Goal: Task Accomplishment & Management: Complete application form

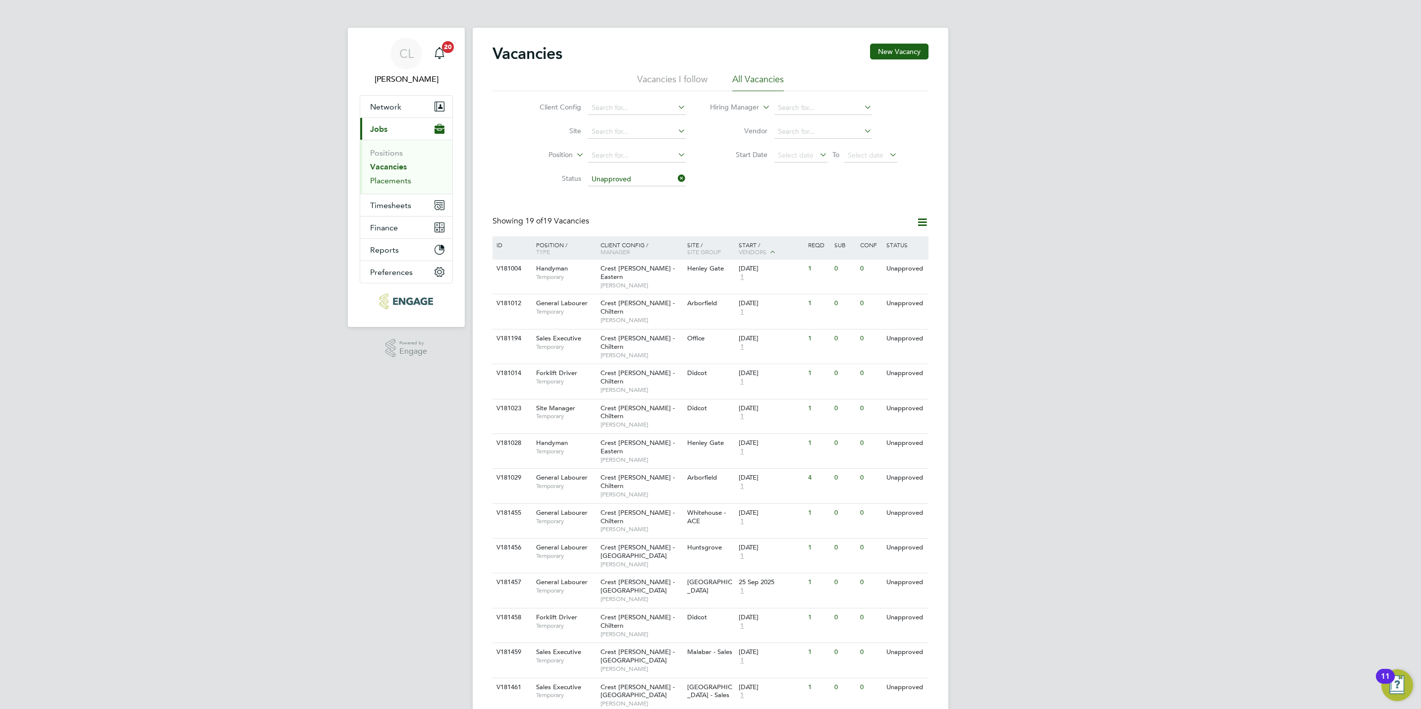
click at [384, 180] on link "Placements" at bounding box center [390, 180] width 41 height 9
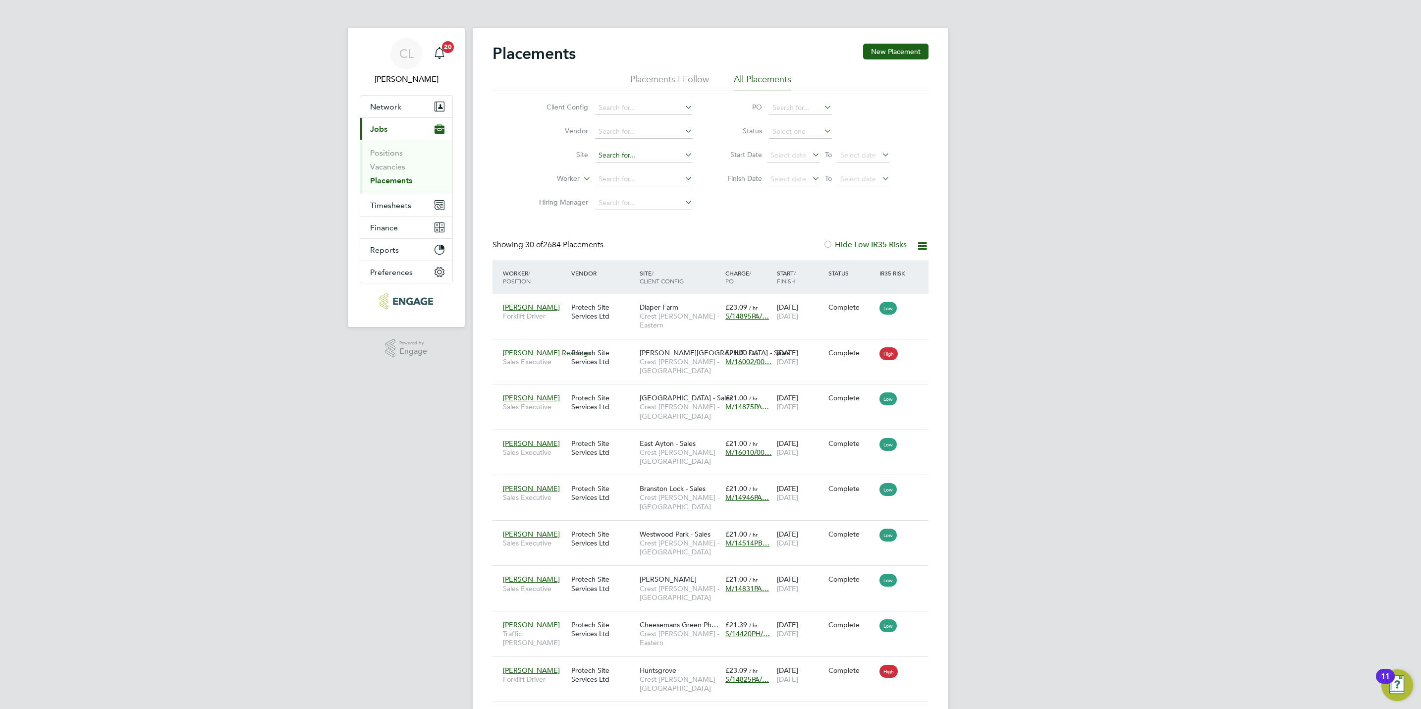
click at [644, 159] on input at bounding box center [644, 156] width 98 height 14
click at [499, 189] on div "Client Config Vendor Site Worker Hiring Manager PO Status Start Date Select dat…" at bounding box center [711, 153] width 436 height 124
click at [623, 183] on input at bounding box center [644, 179] width 98 height 14
click at [789, 107] on input at bounding box center [800, 108] width 63 height 14
click at [789, 119] on li "None" at bounding box center [801, 121] width 64 height 13
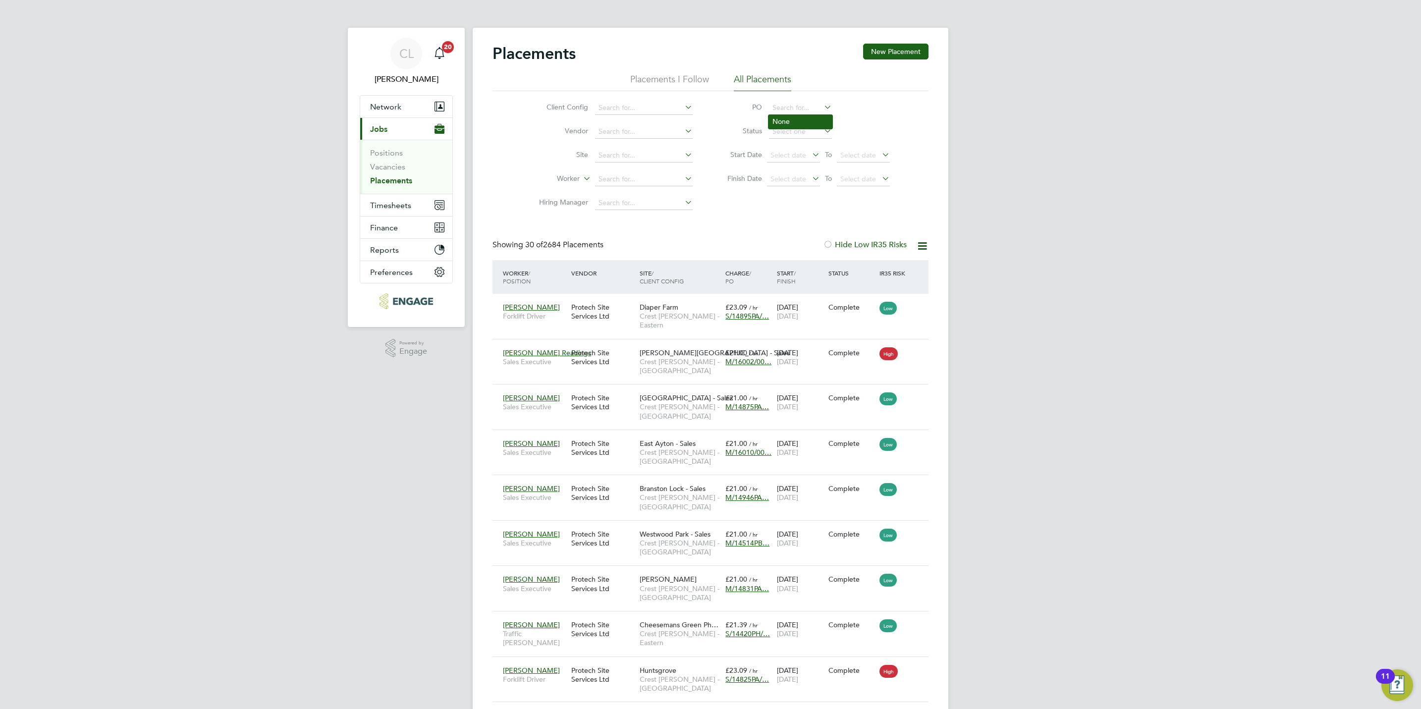
type input "None"
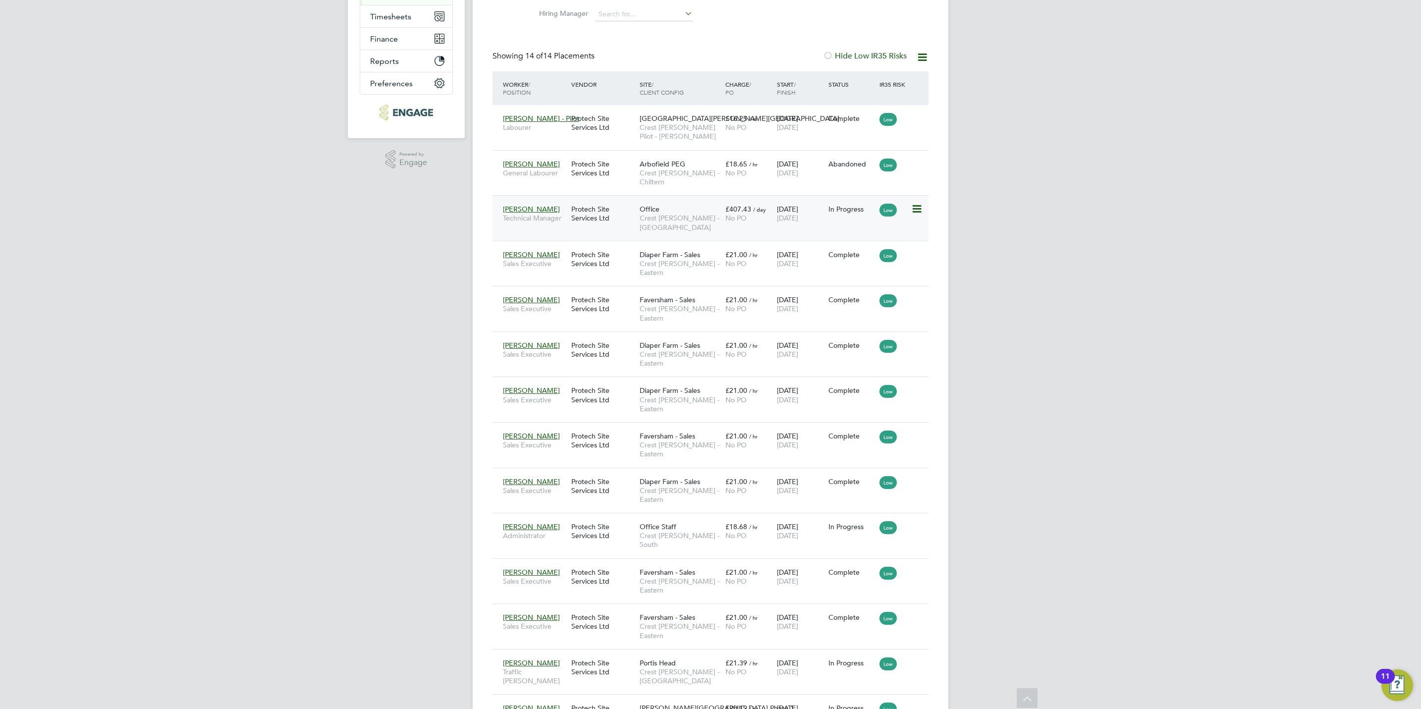
click at [671, 219] on span "Crest [PERSON_NAME] - [GEOGRAPHIC_DATA]" at bounding box center [680, 223] width 81 height 18
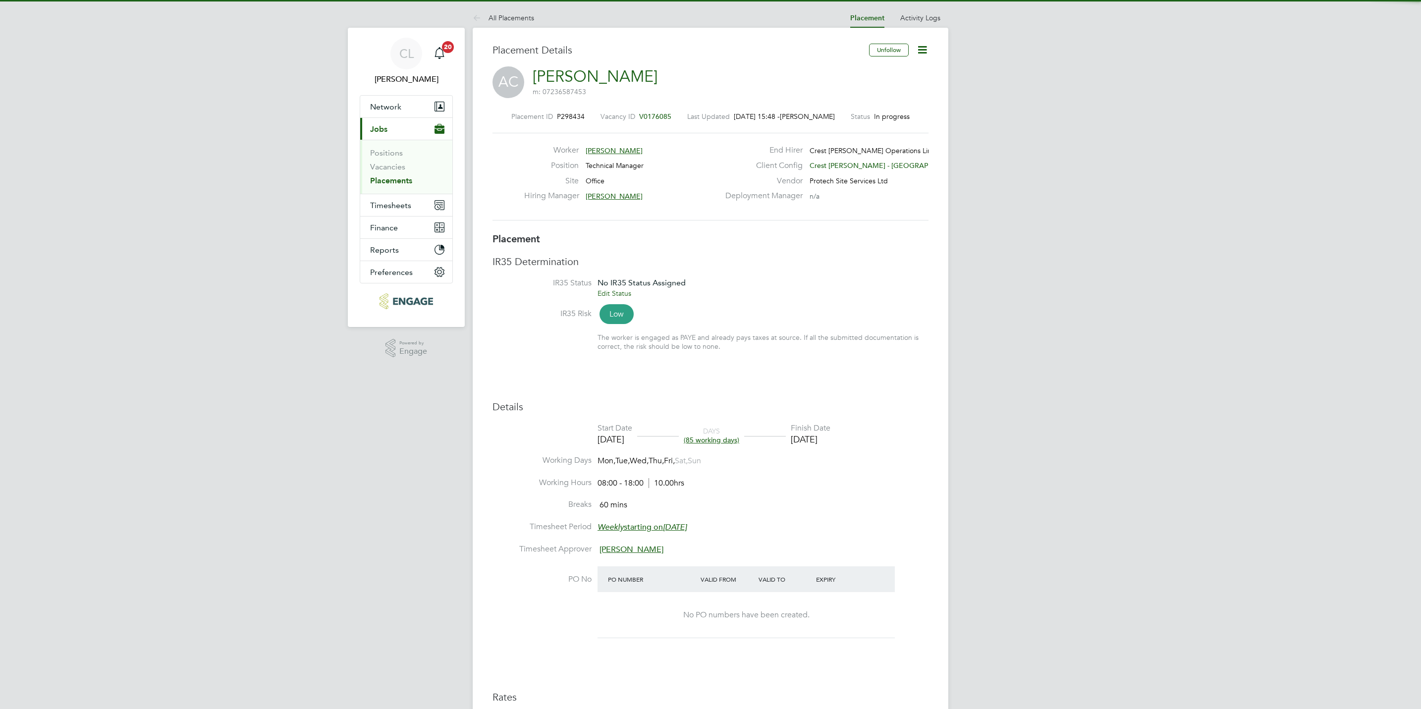
click at [925, 51] on icon at bounding box center [922, 50] width 12 height 12
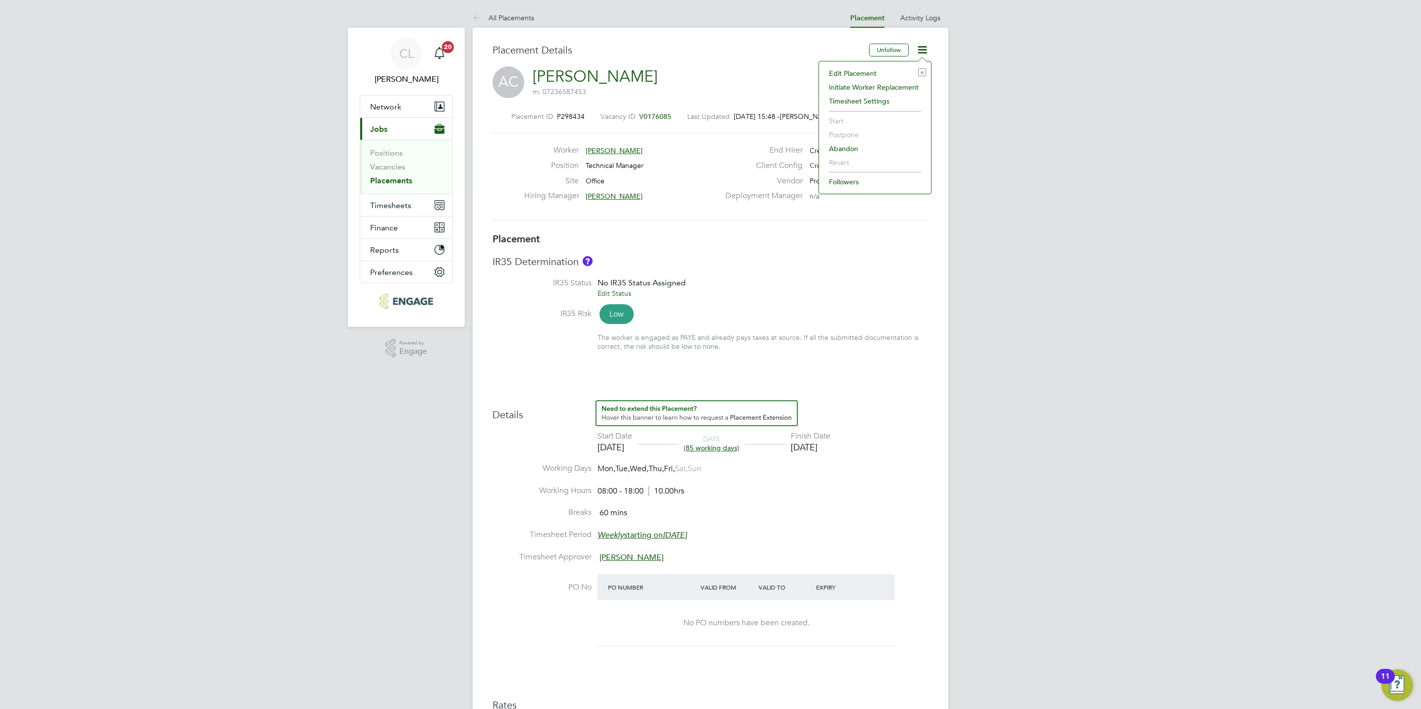
click at [861, 71] on li "Edit Placement e" at bounding box center [875, 73] width 102 height 14
type input "[PERSON_NAME]"
type input "[DATE]"
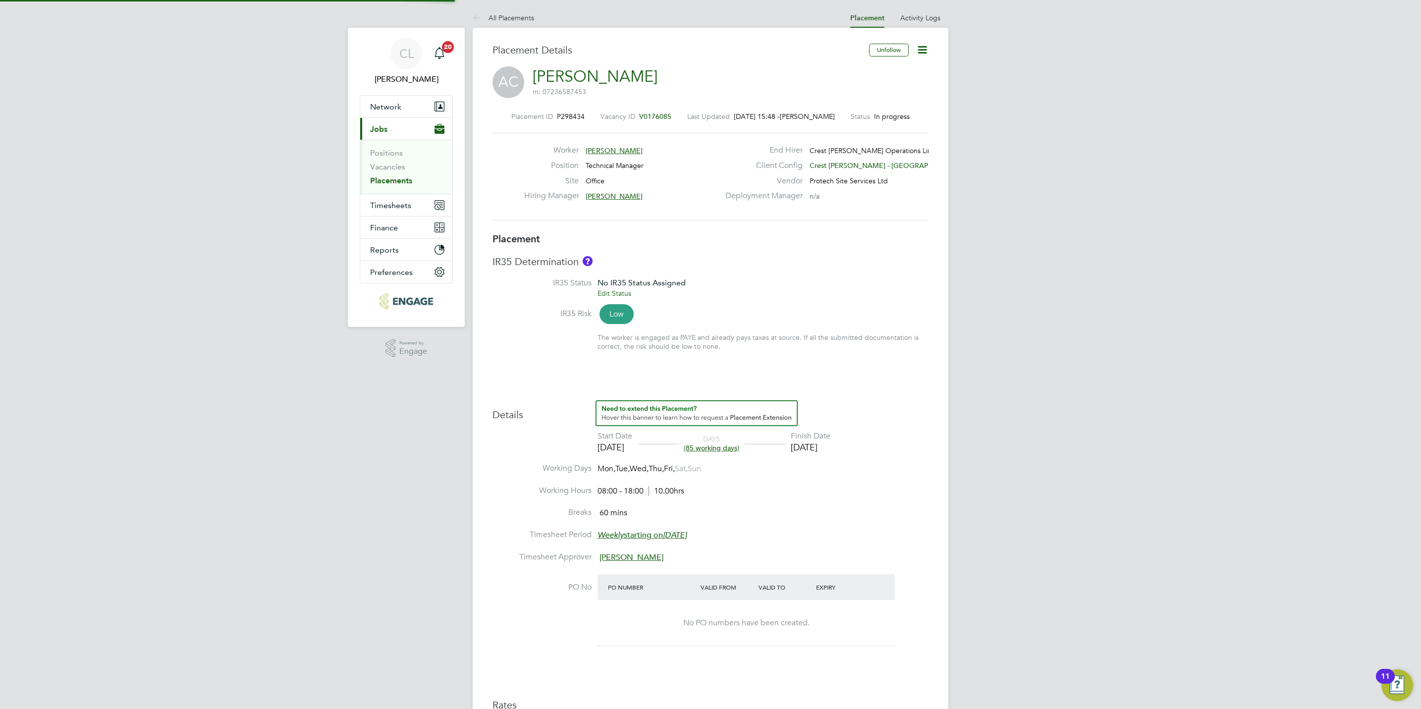
type input "08:00"
type input "18:00"
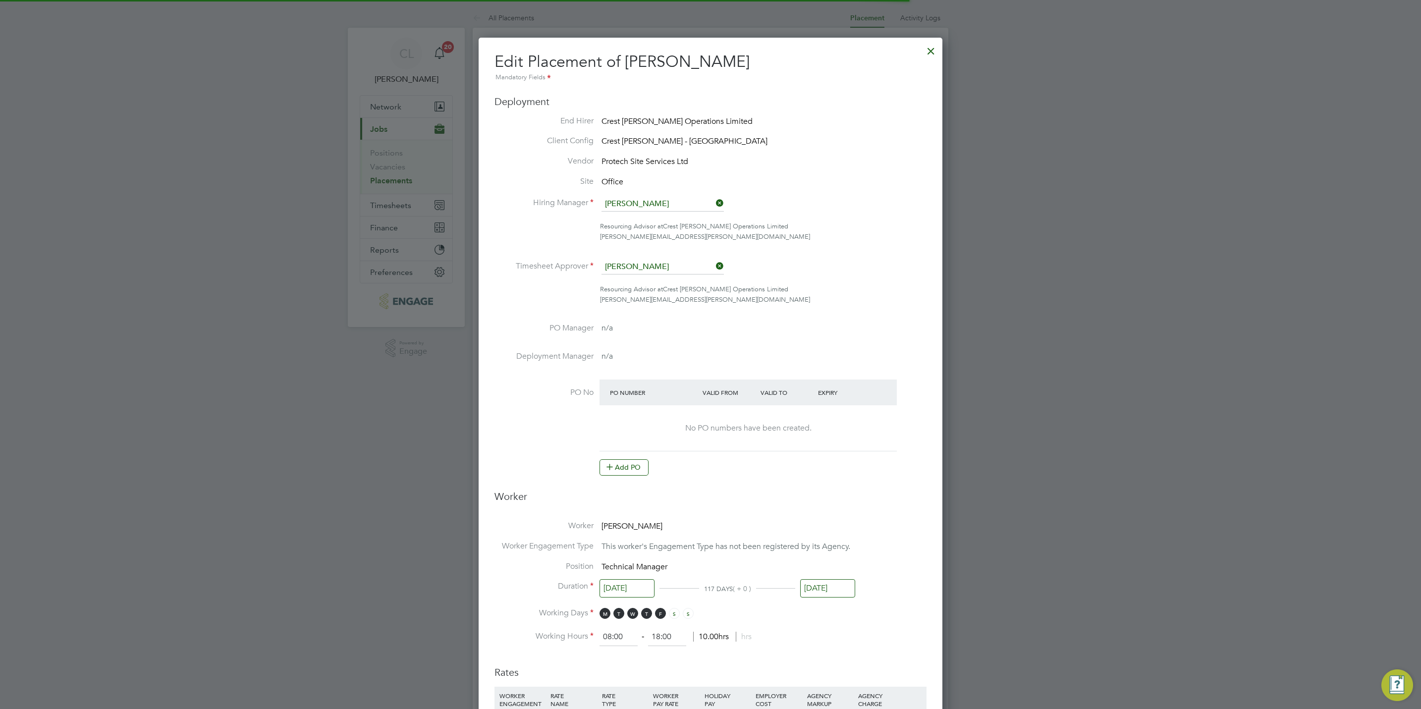
scroll to position [5, 5]
click at [616, 470] on button "Add PO" at bounding box center [624, 467] width 49 height 16
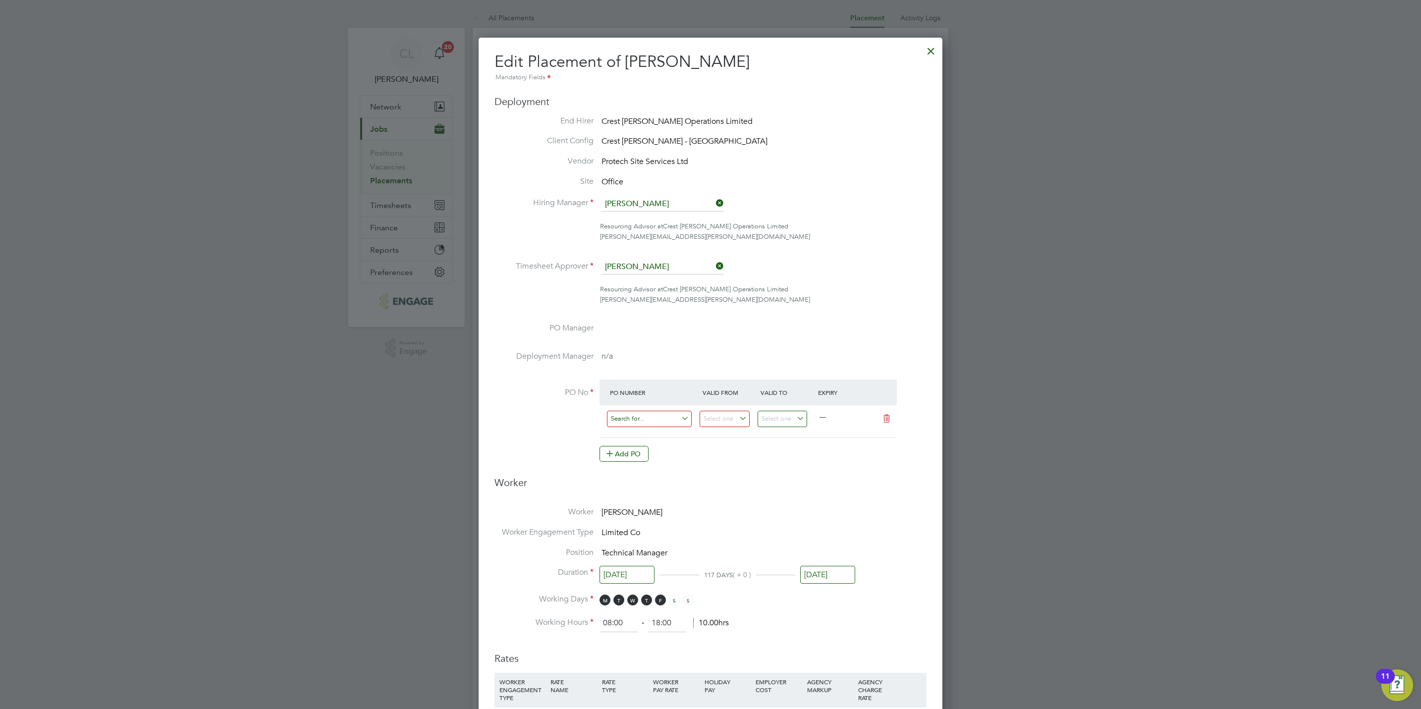
click at [628, 418] on input at bounding box center [649, 419] width 85 height 16
click at [629, 417] on input at bounding box center [649, 419] width 85 height 16
click at [623, 416] on input at bounding box center [649, 419] width 85 height 16
click at [641, 413] on input at bounding box center [649, 419] width 85 height 16
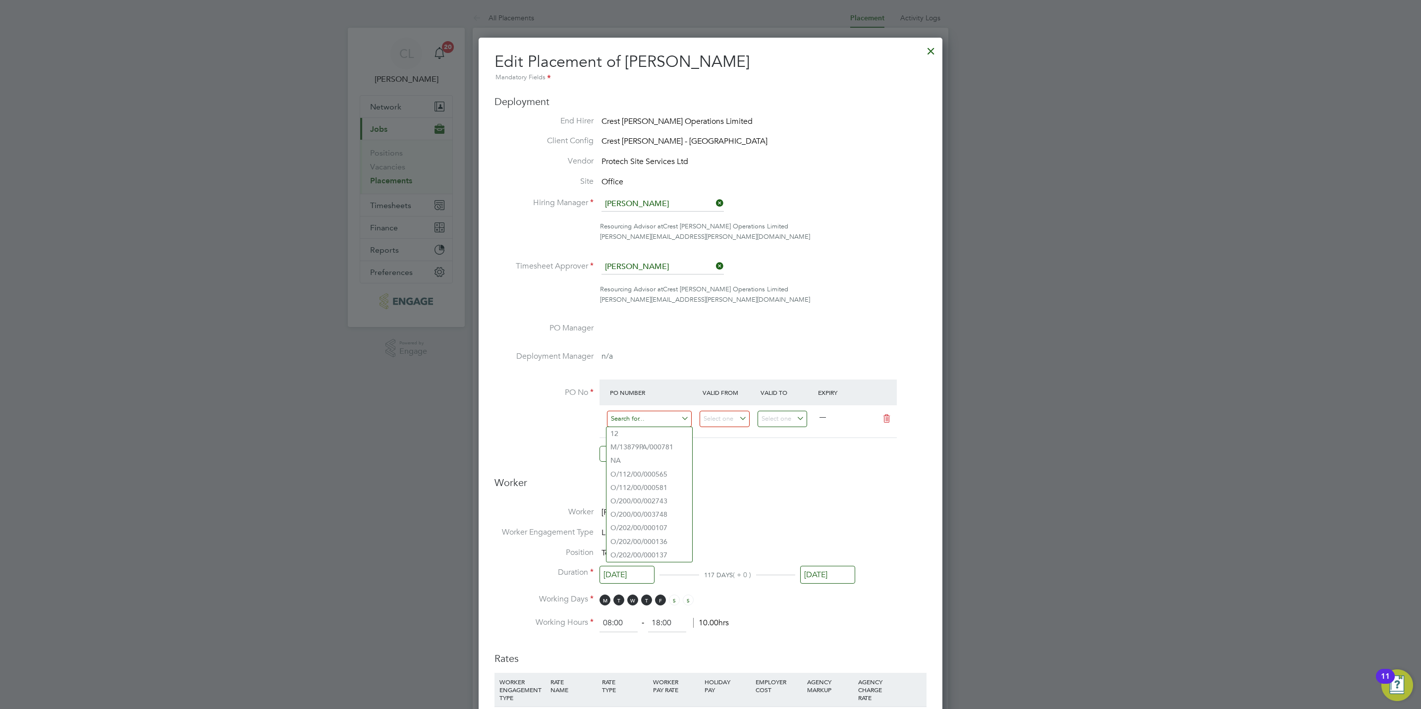
paste input "O/112/00/000736"
type input "O/112/00/000736"
click at [675, 447] on li "Use "O/112/00/000736"" at bounding box center [650, 446] width 86 height 13
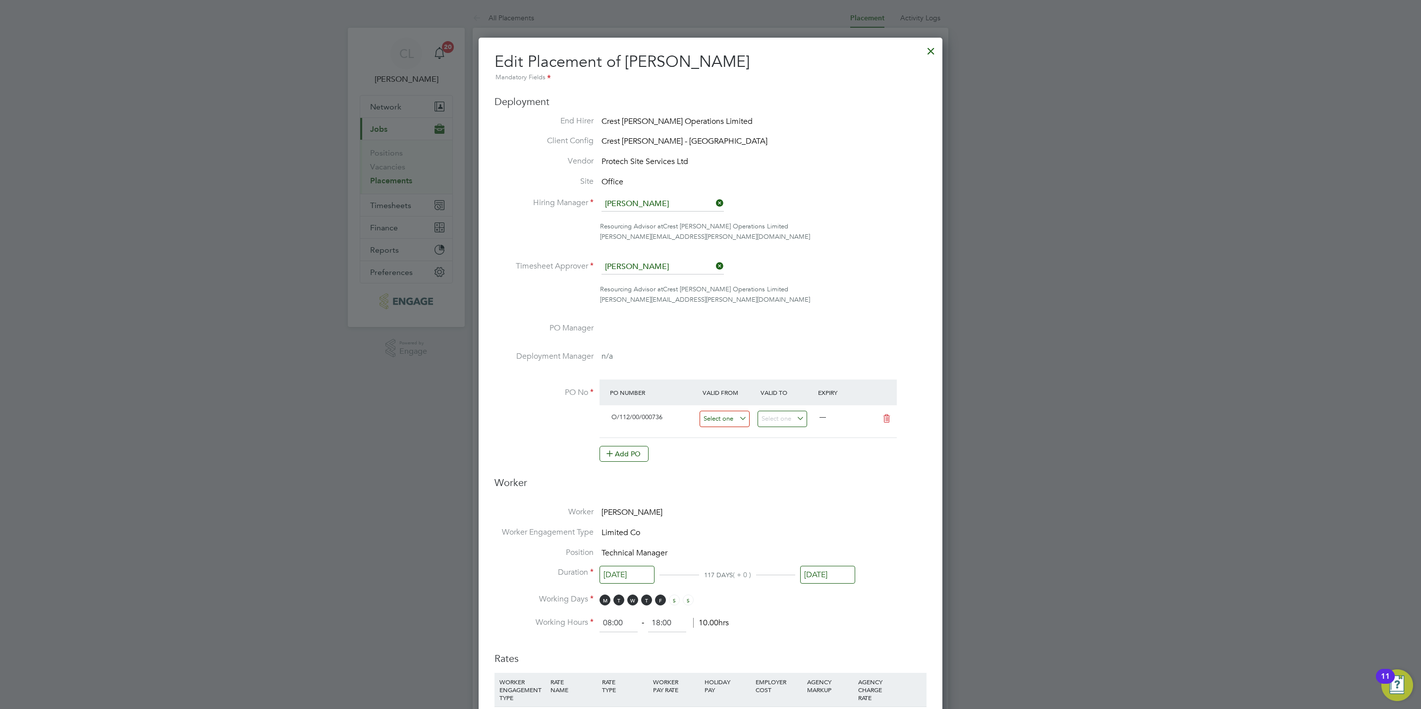
click at [722, 422] on input at bounding box center [725, 419] width 50 height 16
click at [714, 299] on span "30" at bounding box center [716, 299] width 19 height 19
type input "30 Jun 2025"
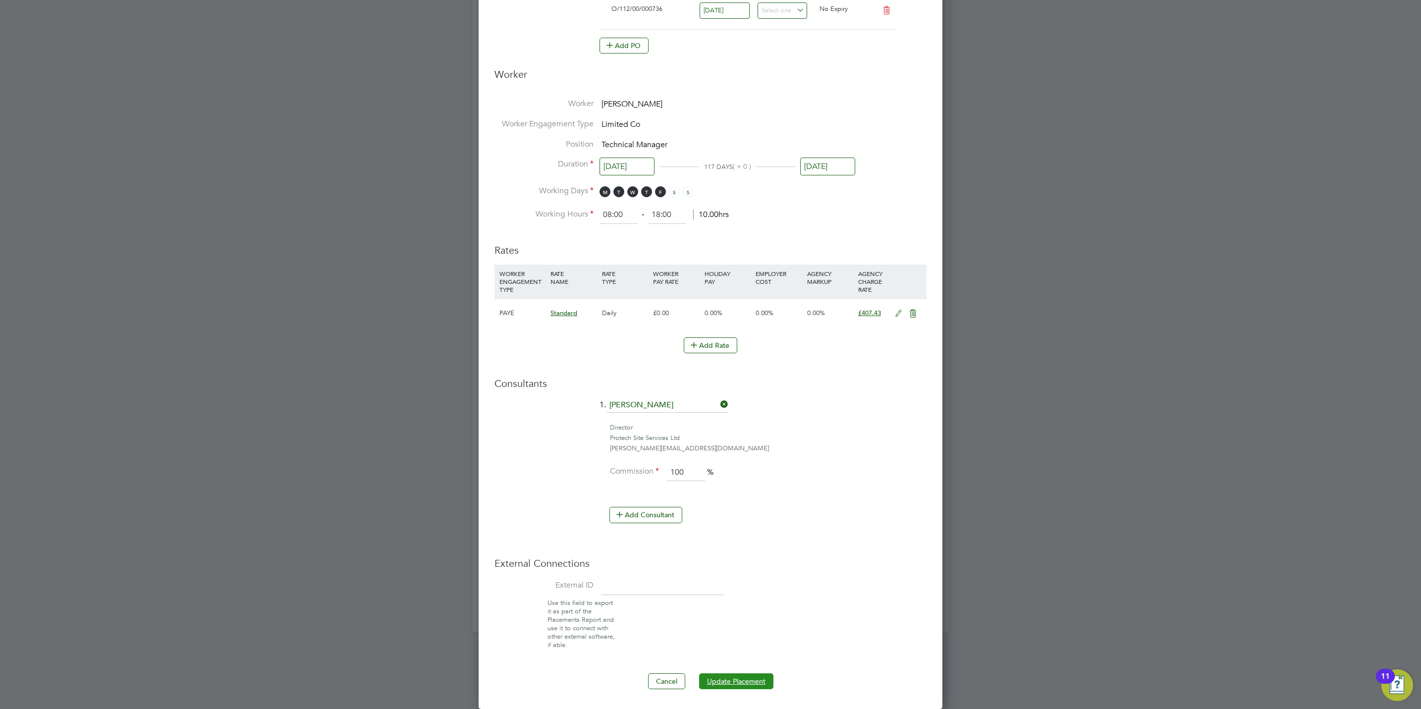
click at [753, 675] on button "Update Placement" at bounding box center [736, 682] width 74 height 16
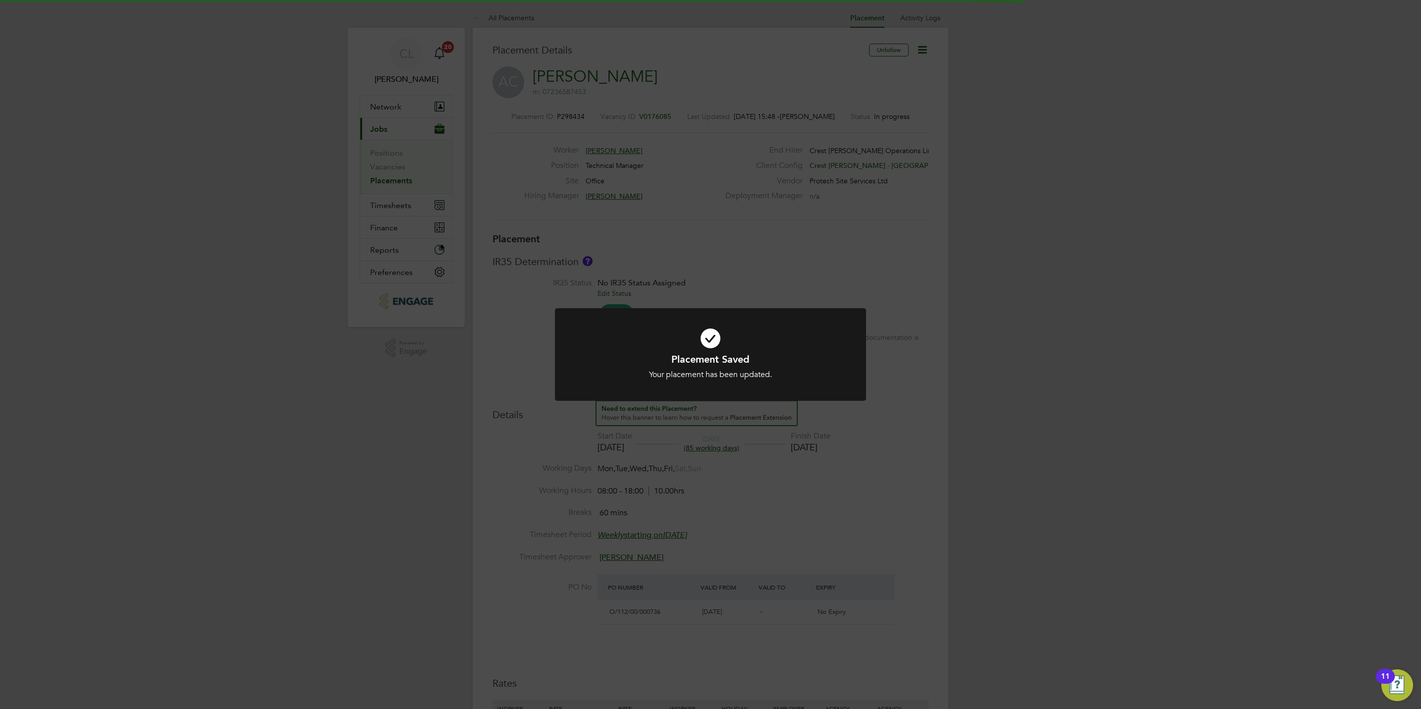
scroll to position [30, 70]
click at [980, 588] on div "Placement Saved Your placement has been updated. Cancel Okay" at bounding box center [710, 354] width 1421 height 709
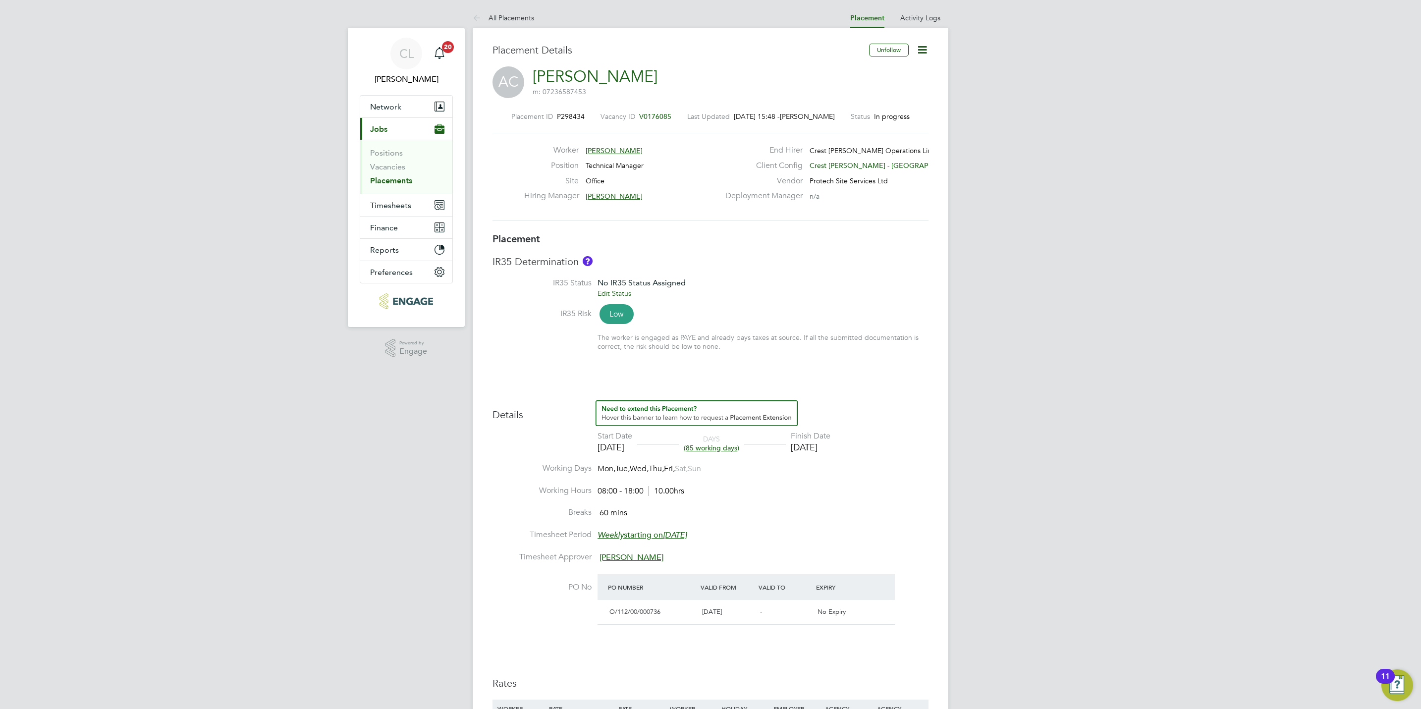
click at [980, 588] on div "Placement Saved Your placement has been updated. Cancel Okay" at bounding box center [710, 354] width 1421 height 709
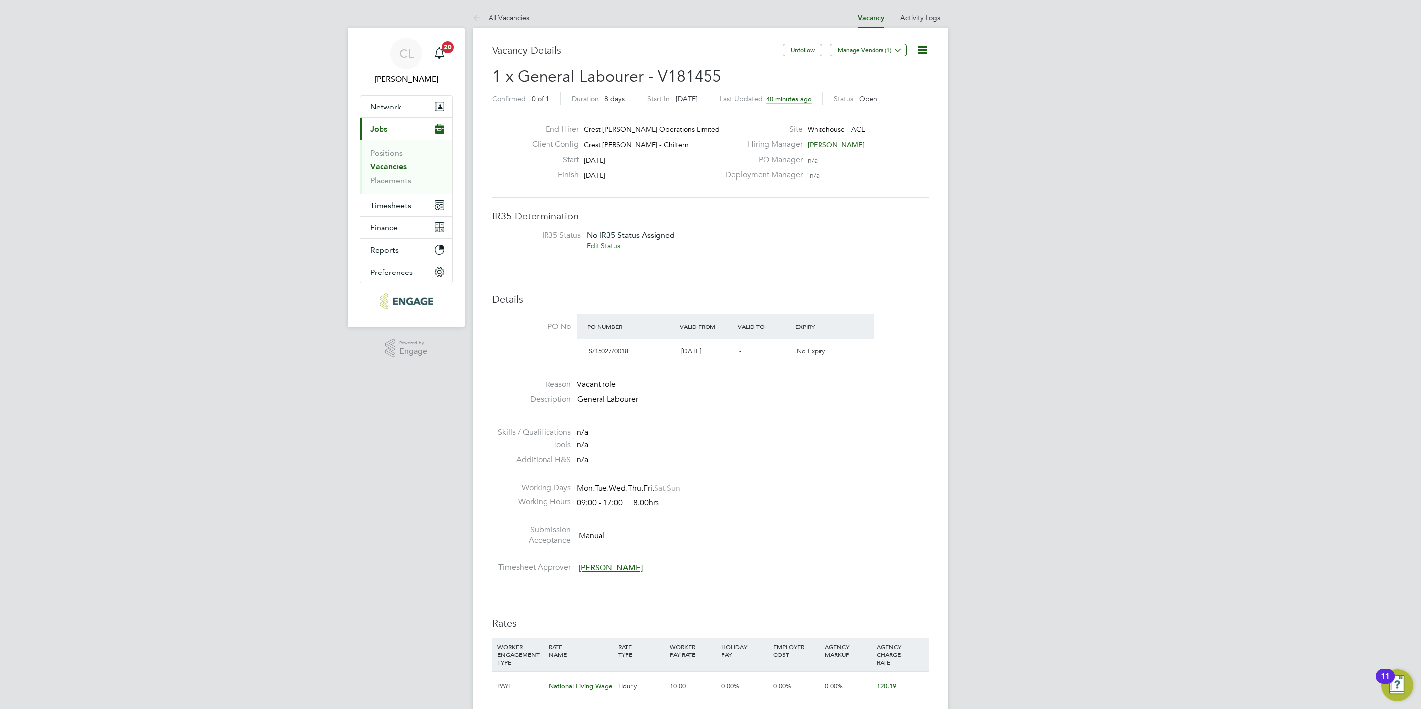
click at [919, 49] on icon at bounding box center [922, 50] width 12 height 12
click at [895, 67] on li "Edit Vacancy" at bounding box center [897, 73] width 57 height 14
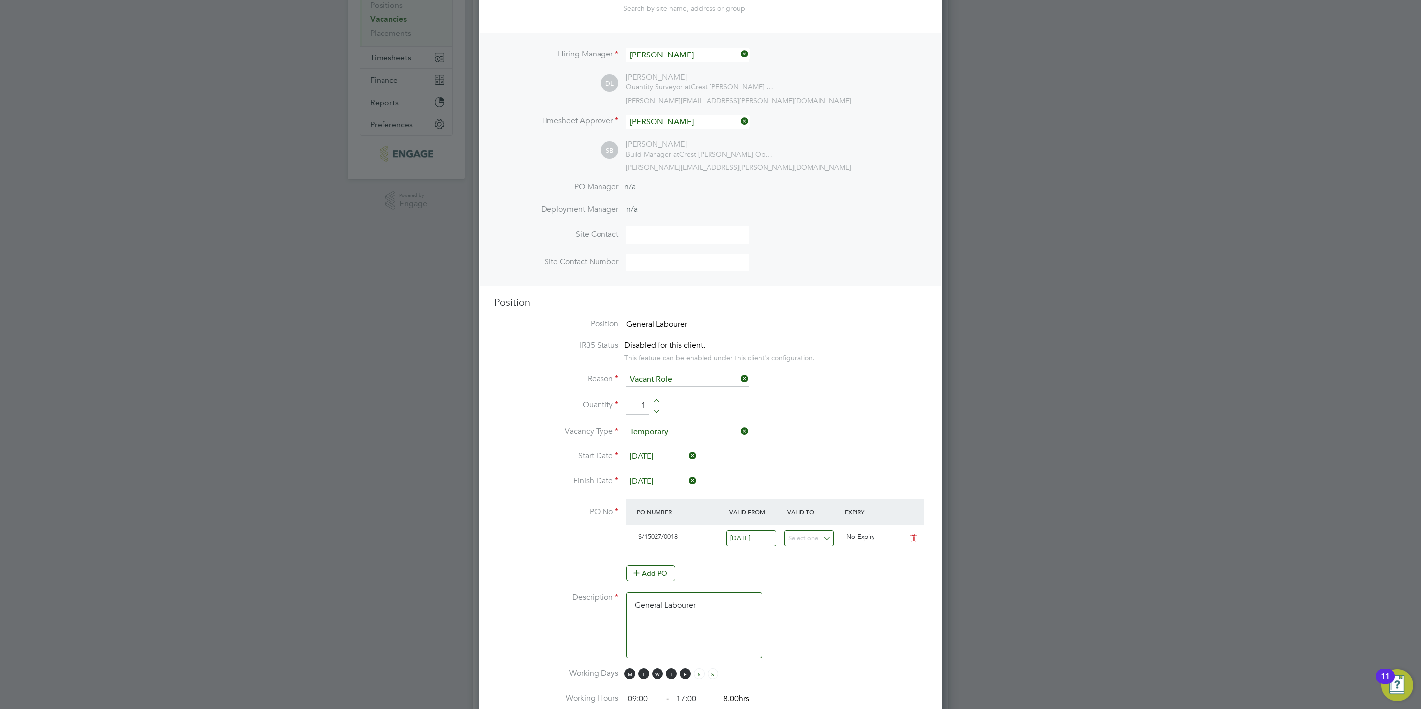
scroll to position [149, 0]
click at [658, 403] on div at bounding box center [657, 401] width 8 height 7
type input "3"
click at [895, 388] on li "Reason Vacant Role" at bounding box center [711, 383] width 432 height 25
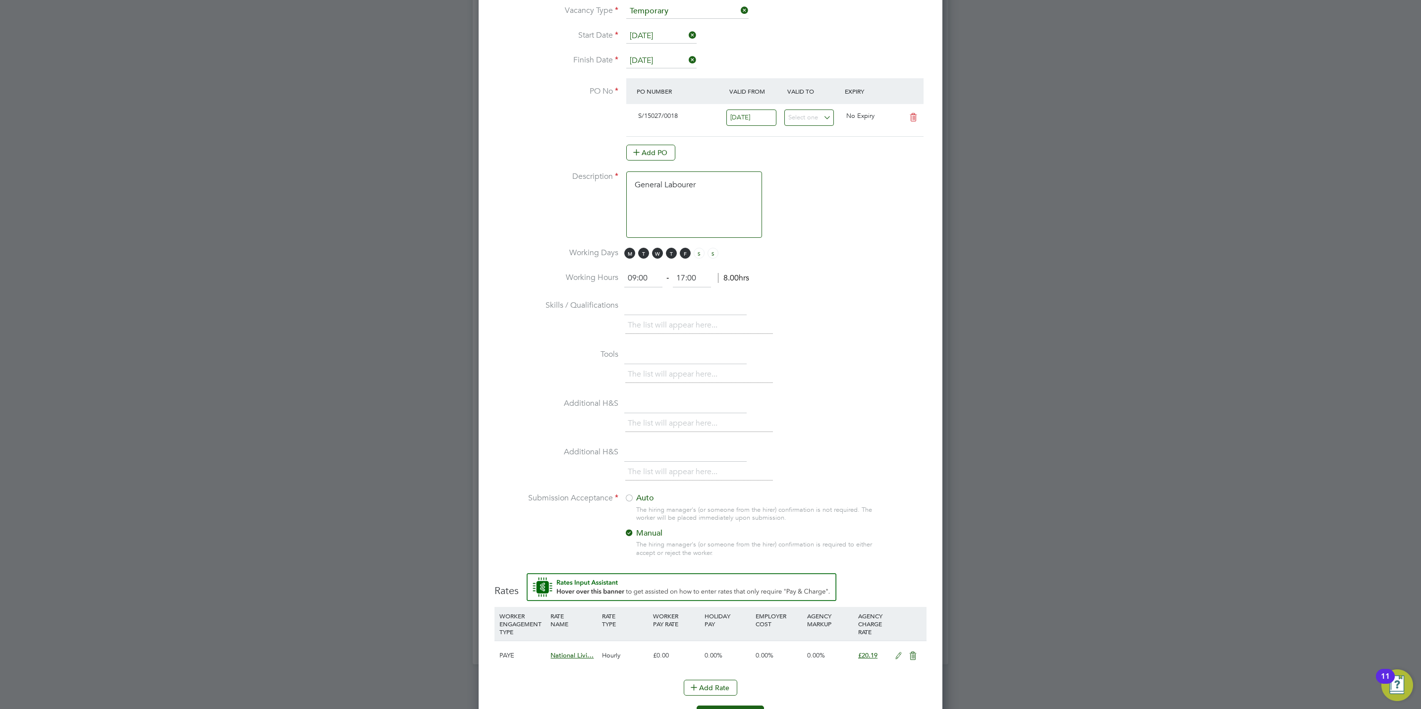
scroll to position [605, 0]
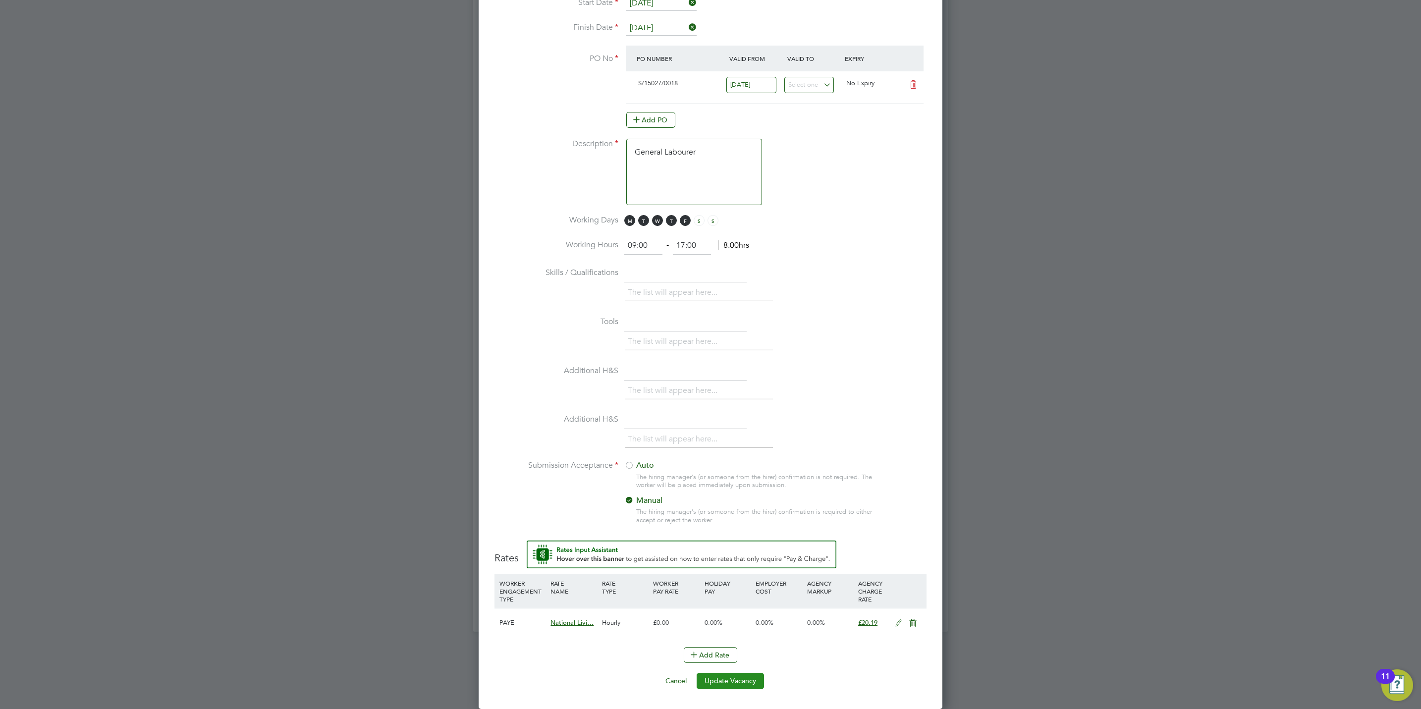
click at [724, 681] on button "Update Vacancy" at bounding box center [730, 681] width 67 height 16
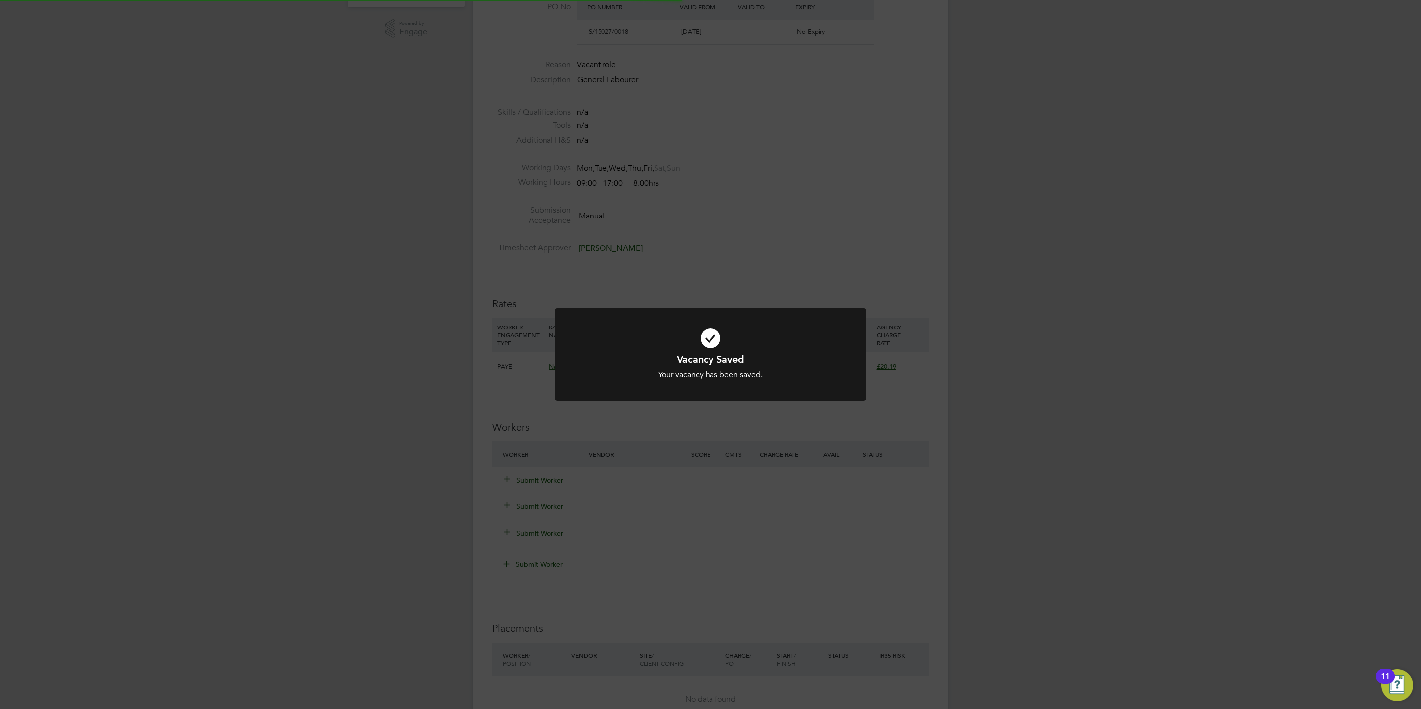
scroll to position [30, 70]
click at [787, 614] on div "Vacancy Saved Your vacancy has been saved. Cancel Okay" at bounding box center [710, 354] width 1421 height 709
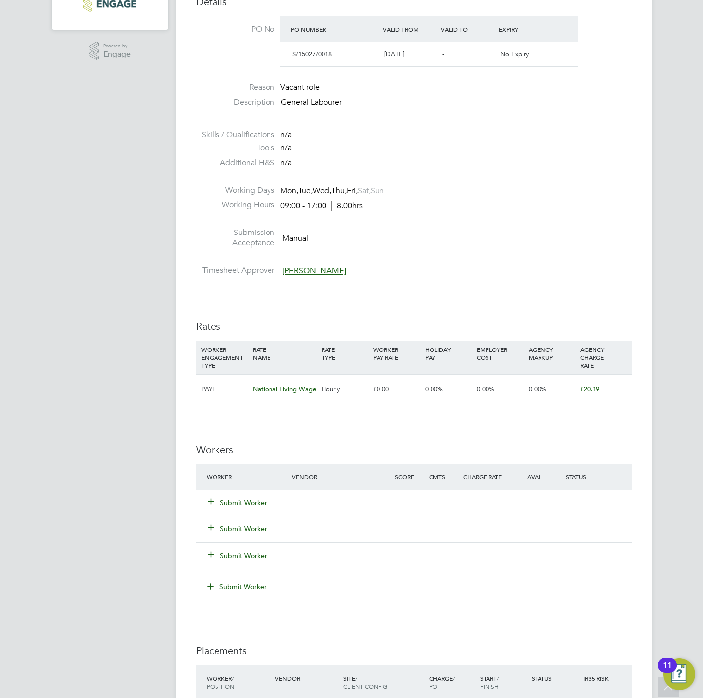
scroll to position [372, 0]
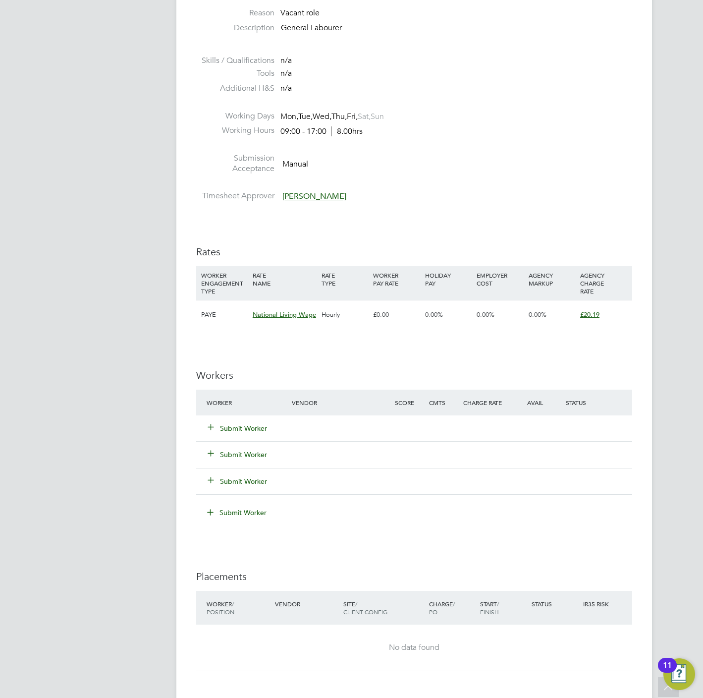
click at [261, 424] on button "Submit Worker" at bounding box center [237, 428] width 59 height 10
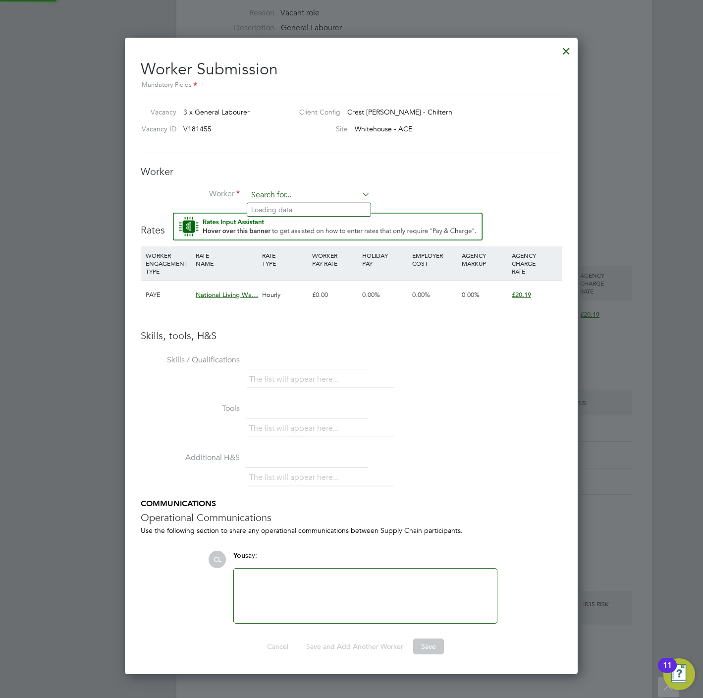
click at [271, 191] on input at bounding box center [309, 195] width 122 height 15
click at [290, 205] on li "John Ik ioumoton (IKI001)" at bounding box center [325, 209] width 157 height 13
type input "John Ikioumoton (IKI001)"
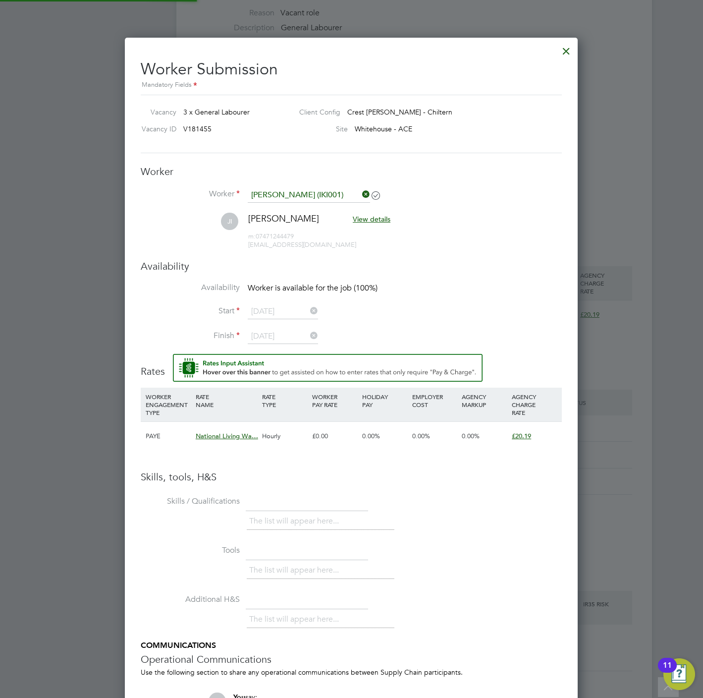
scroll to position [860, 453]
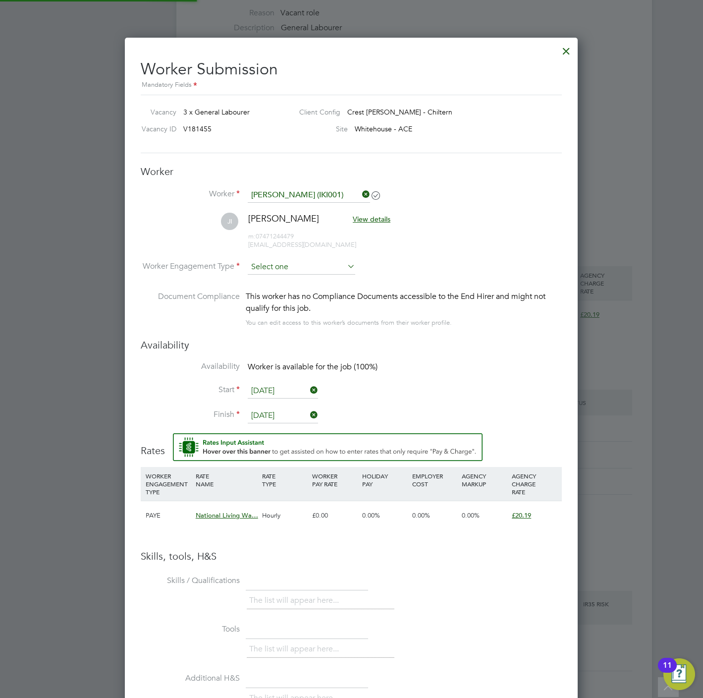
click at [295, 260] on input at bounding box center [302, 267] width 108 height 15
click at [279, 293] on li "PAYE" at bounding box center [301, 294] width 109 height 13
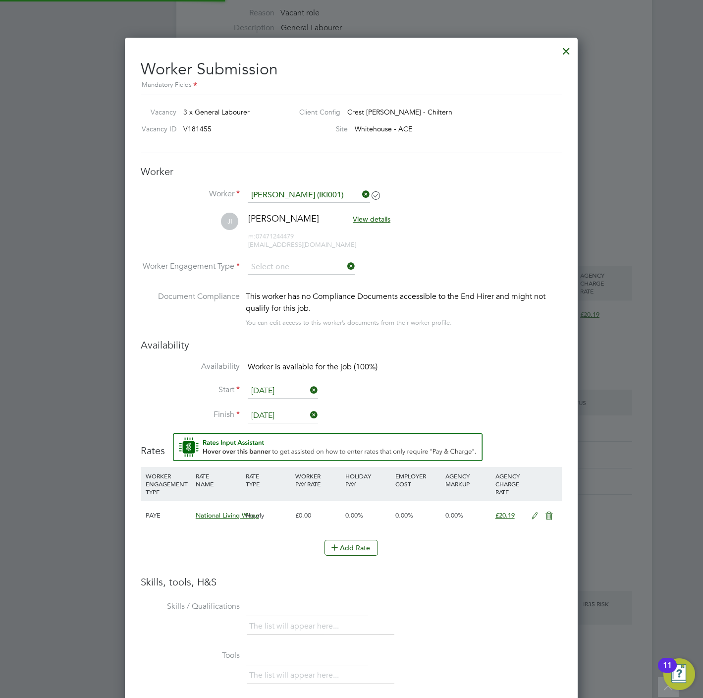
type input "PAYE"
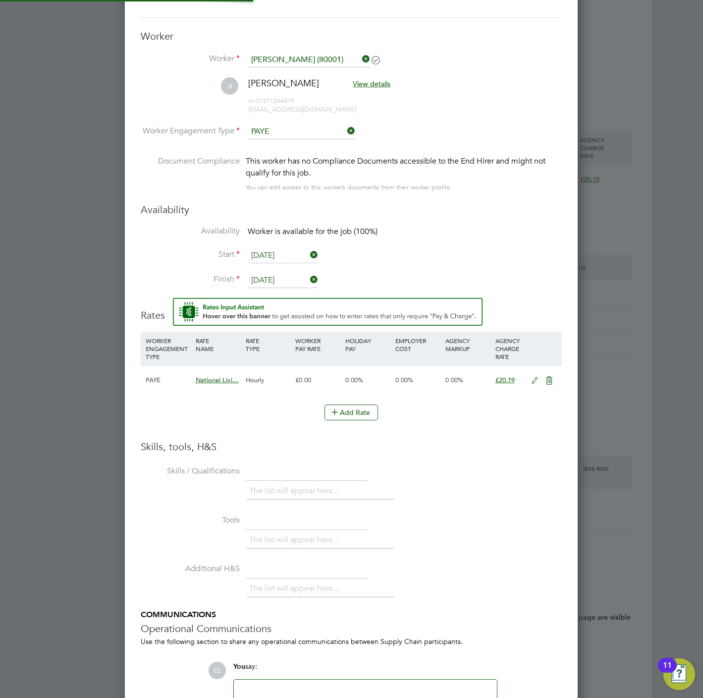
scroll to position [607, 0]
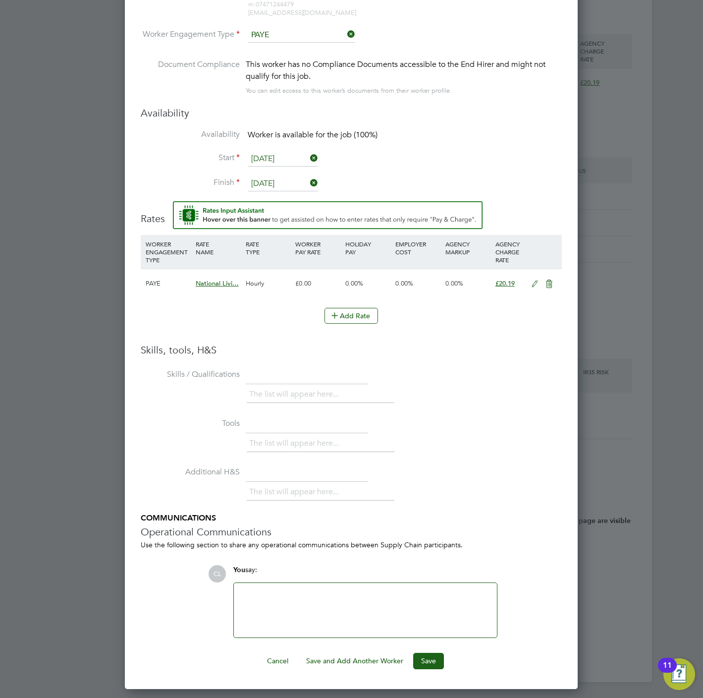
click at [434, 654] on button "Save" at bounding box center [428, 661] width 31 height 16
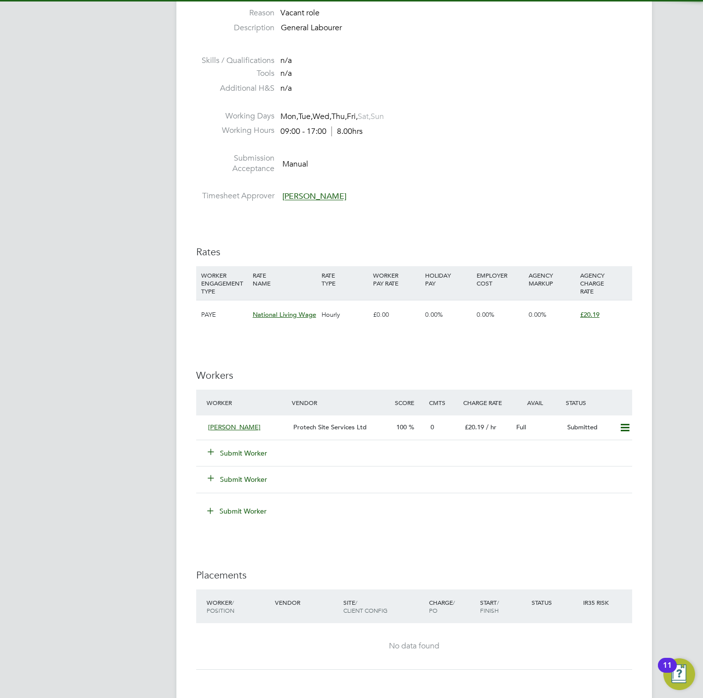
scroll to position [16, 86]
click at [238, 456] on button "Submit Worker" at bounding box center [237, 453] width 59 height 10
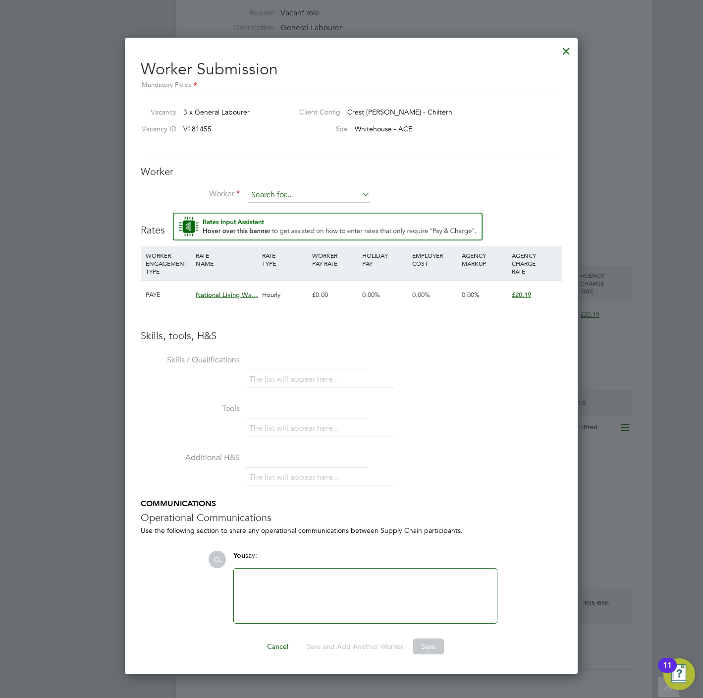
click at [290, 192] on input at bounding box center [309, 195] width 122 height 15
click at [323, 222] on li "Daniel Du nyah (DUN006)" at bounding box center [311, 223] width 129 height 13
type input "Daniel Dunyah (DUN006)"
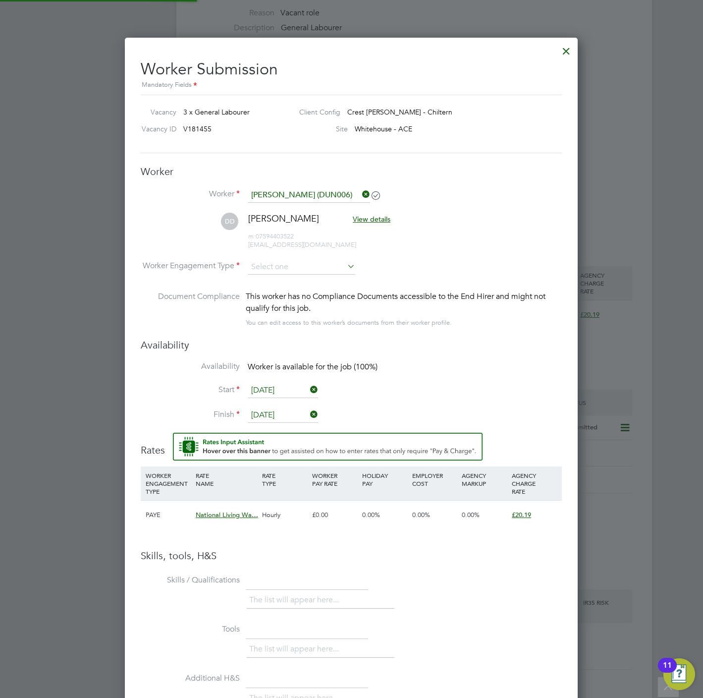
type input "01 Oct 2025"
click at [299, 271] on input at bounding box center [302, 267] width 108 height 15
click at [284, 296] on li "PAYE" at bounding box center [301, 294] width 109 height 13
type input "PAYE"
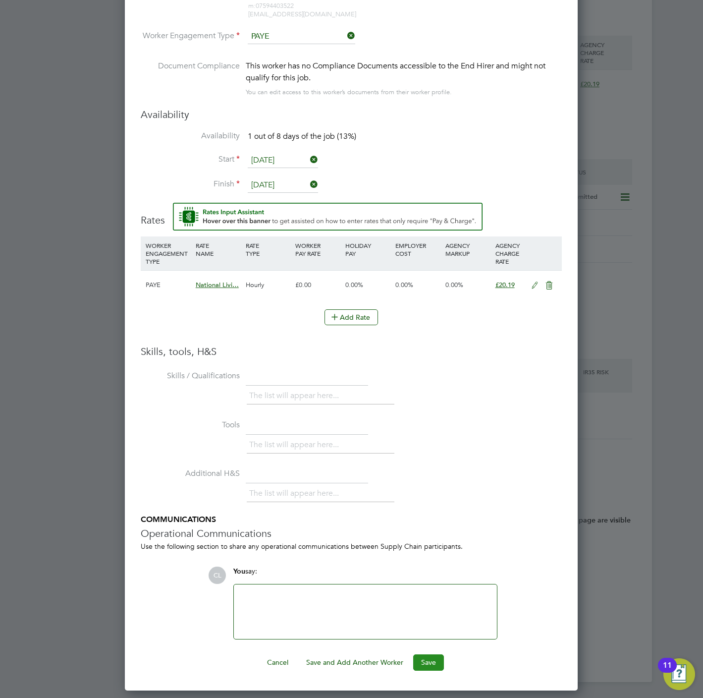
click at [421, 656] on button "Save" at bounding box center [428, 662] width 31 height 16
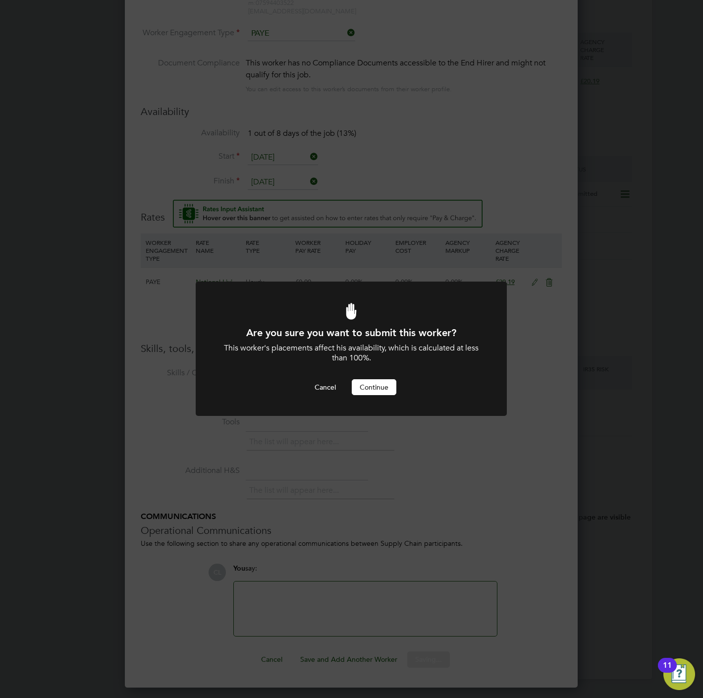
click at [375, 393] on button "Continue" at bounding box center [374, 387] width 45 height 16
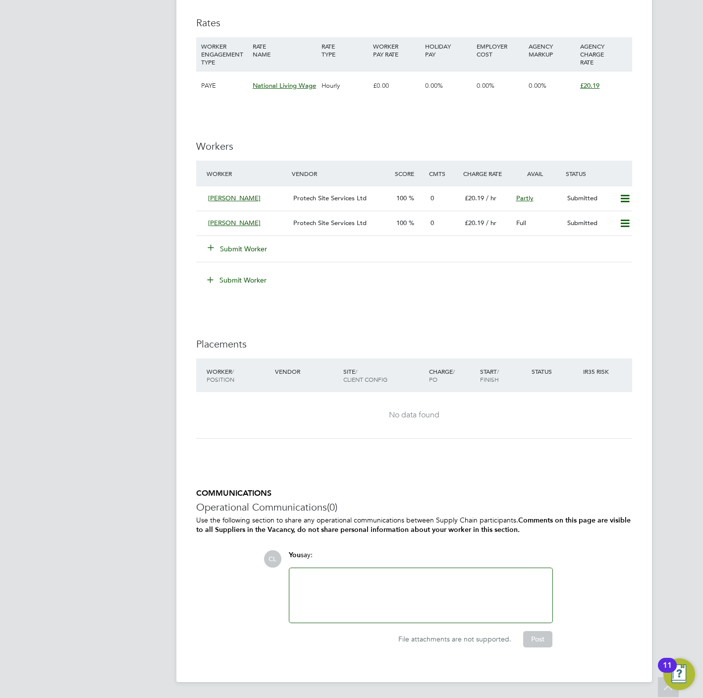
click at [245, 246] on button "Submit Worker" at bounding box center [237, 249] width 59 height 10
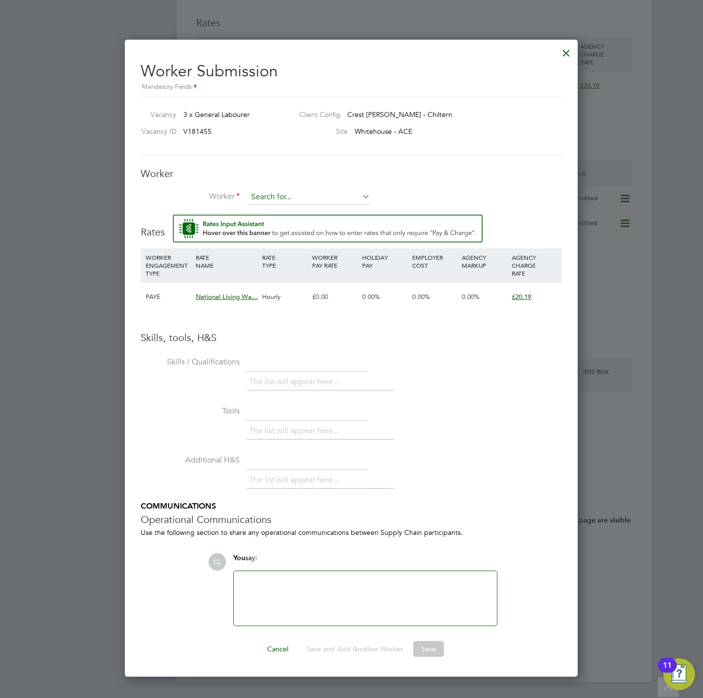
click at [253, 196] on input at bounding box center [309, 197] width 122 height 15
click at [262, 210] on b "Hok" at bounding box center [257, 212] width 13 height 8
type input "Hok Yin Leeung (YIN001)"
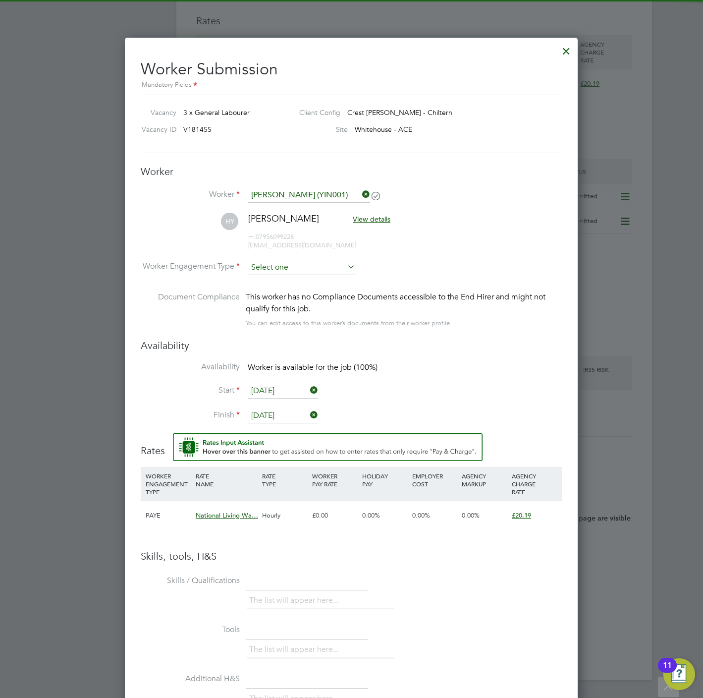
click at [283, 269] on input at bounding box center [302, 267] width 108 height 15
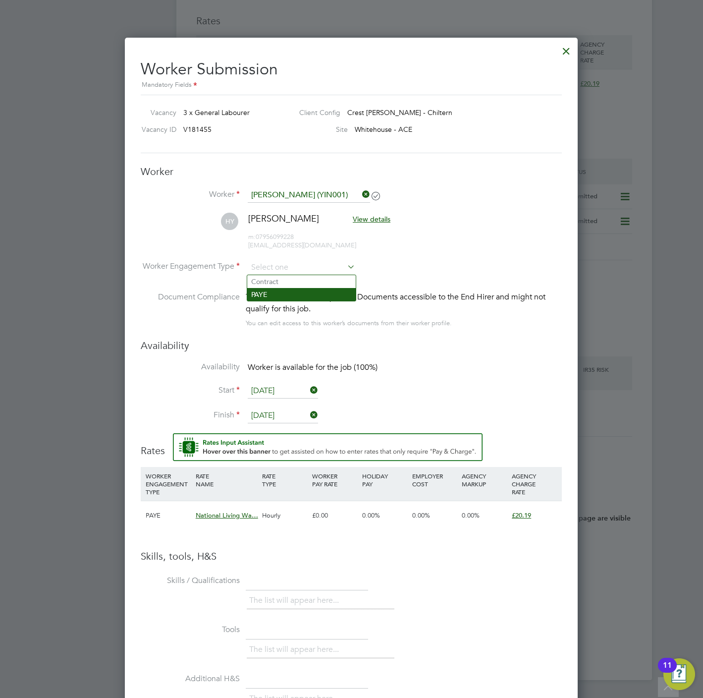
click at [286, 299] on li "PAYE" at bounding box center [301, 294] width 109 height 13
type input "PAYE"
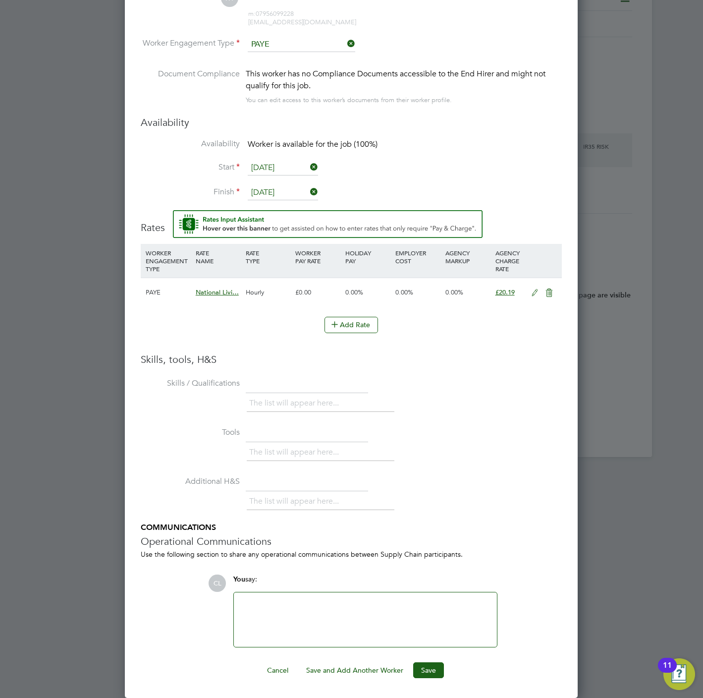
click at [495, 440] on li "Tools The list will appear here..." at bounding box center [351, 448] width 421 height 49
click at [421, 679] on div "Worker Submission Mandatory Fields Vacancy 3 x General Labourer Client Config C…" at bounding box center [351, 256] width 453 height 883
click at [436, 675] on button "Save" at bounding box center [428, 670] width 31 height 16
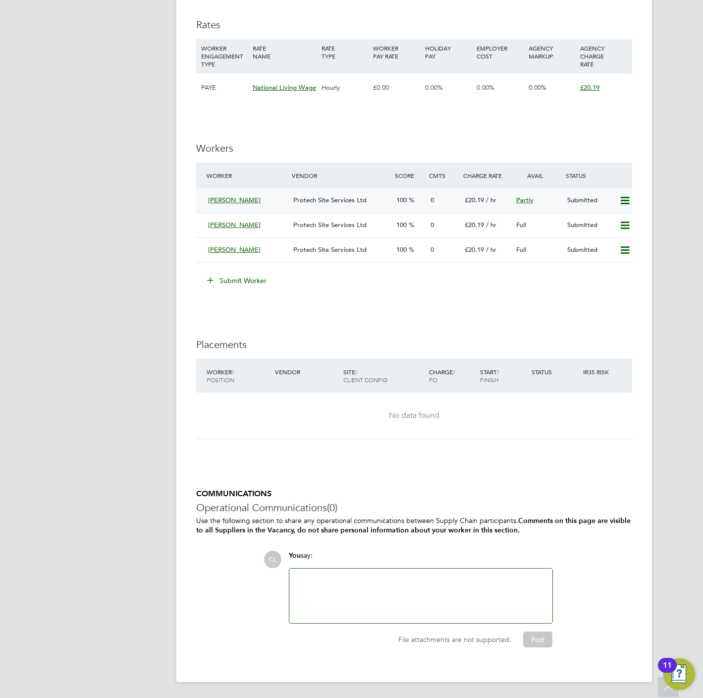
click at [624, 198] on icon at bounding box center [625, 201] width 12 height 8
click at [606, 220] on li "Offer" at bounding box center [610, 223] width 38 height 14
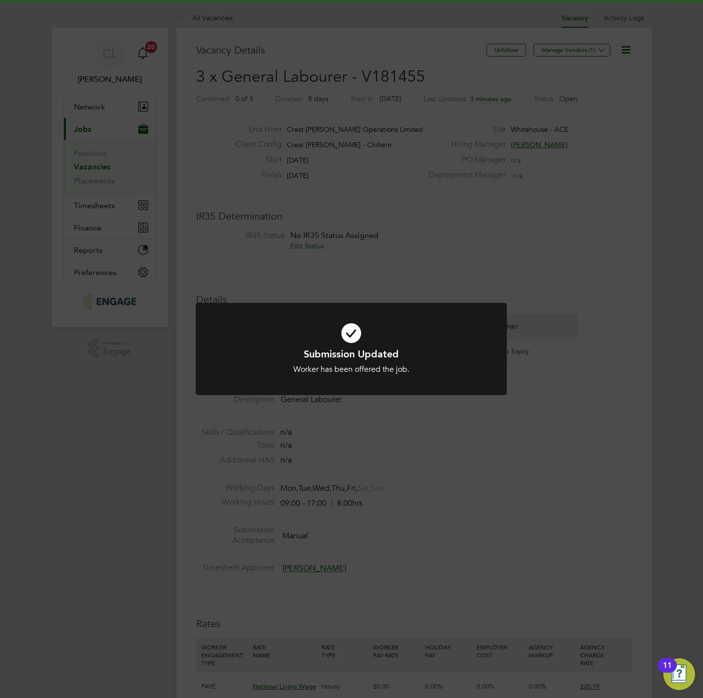
click at [454, 213] on div "Submission Updated Worker has been offered the job. Cancel Okay" at bounding box center [351, 349] width 703 height 698
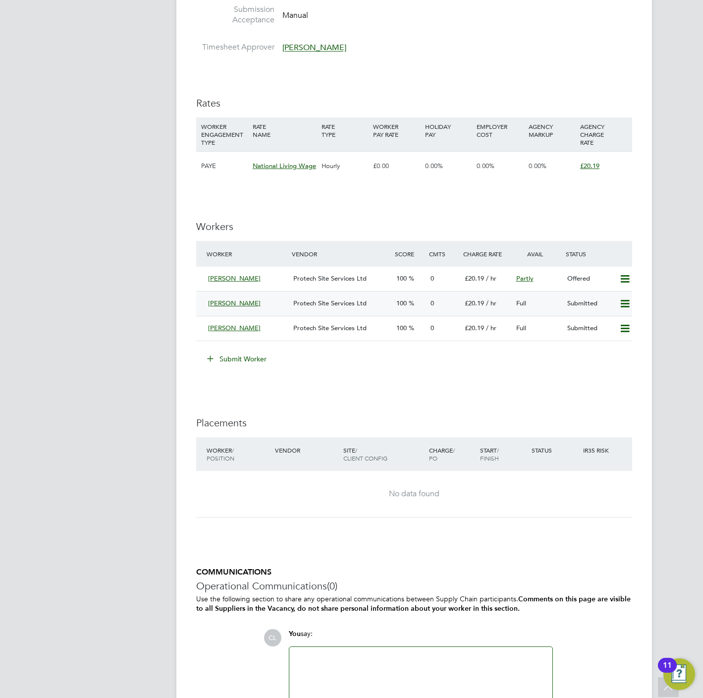
click at [623, 307] on icon at bounding box center [625, 304] width 12 height 8
click at [597, 321] on li "Offer" at bounding box center [610, 326] width 38 height 14
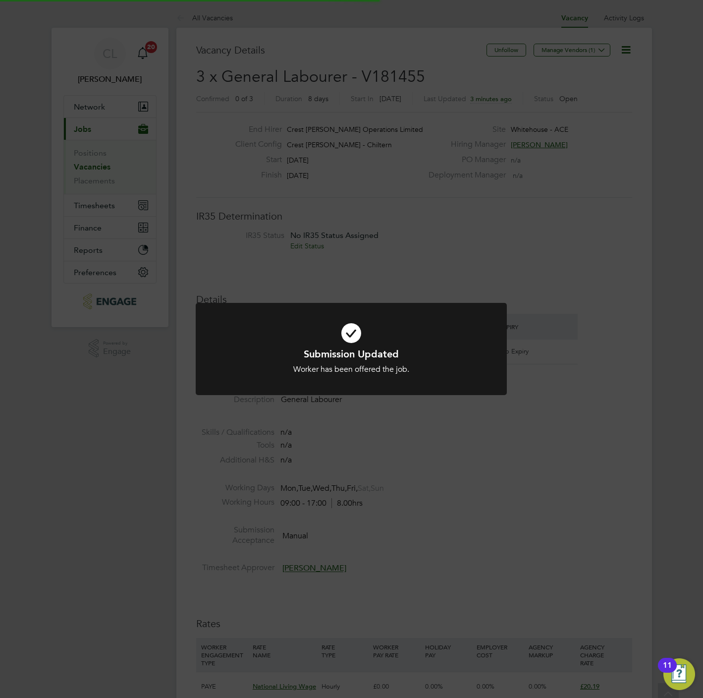
click at [498, 398] on div "Submission Updated Worker has been offered the job. Cancel Okay" at bounding box center [351, 355] width 311 height 105
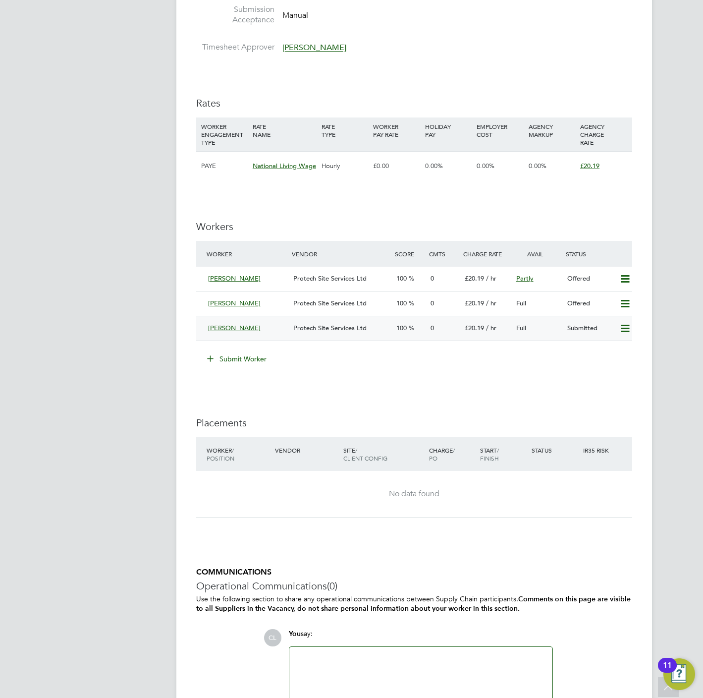
click at [626, 328] on icon at bounding box center [625, 329] width 12 height 8
click at [600, 354] on li "Offer" at bounding box center [610, 351] width 38 height 14
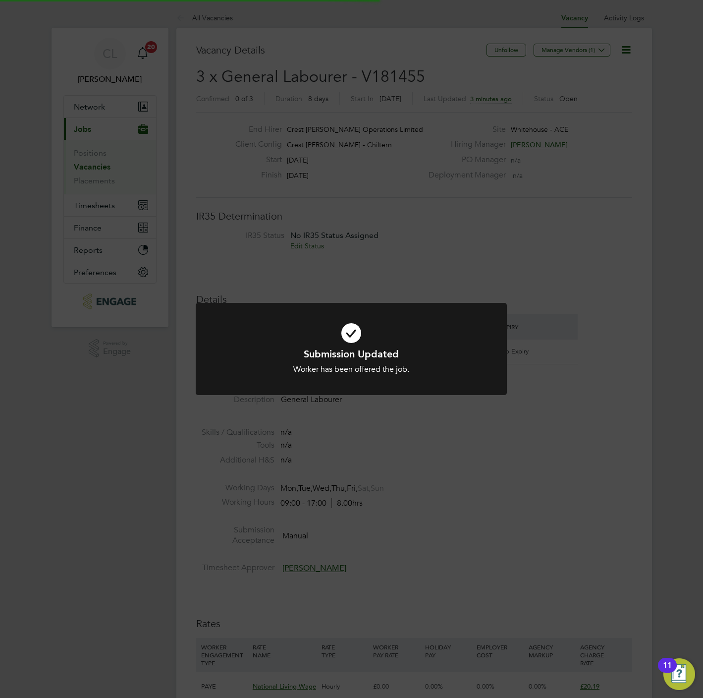
click at [537, 431] on div "Submission Updated Worker has been offered the job. Cancel Okay" at bounding box center [351, 349] width 703 height 698
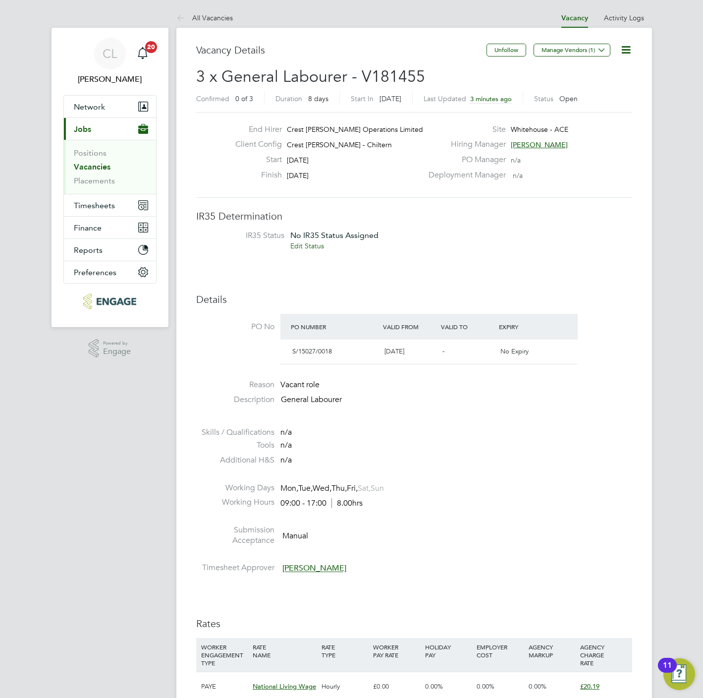
click at [558, 427] on li at bounding box center [414, 421] width 436 height 13
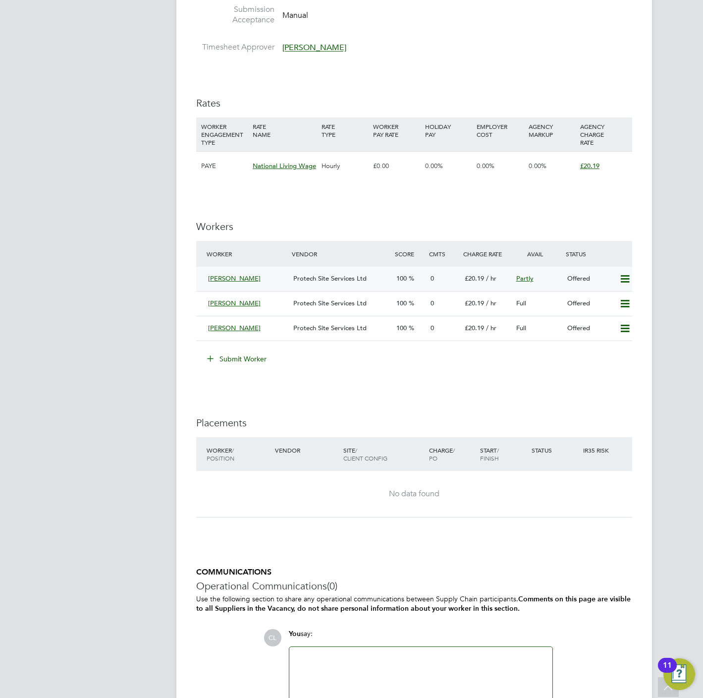
click at [622, 277] on icon at bounding box center [625, 279] width 12 height 8
click at [603, 300] on li "Confirm" at bounding box center [610, 301] width 38 height 14
click at [577, 421] on div "All Vacancies Vacancy Activity Logs Vacancy Activity Logs All Vacancies Vacancy…" at bounding box center [414, 124] width 476 height 1273
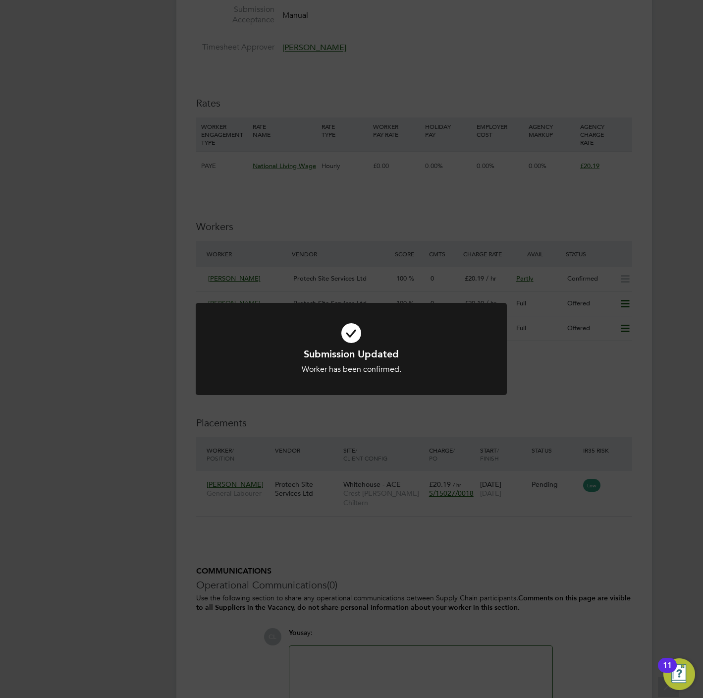
click at [632, 306] on div "Submission Updated Worker has been confirmed. Cancel Okay" at bounding box center [351, 349] width 703 height 698
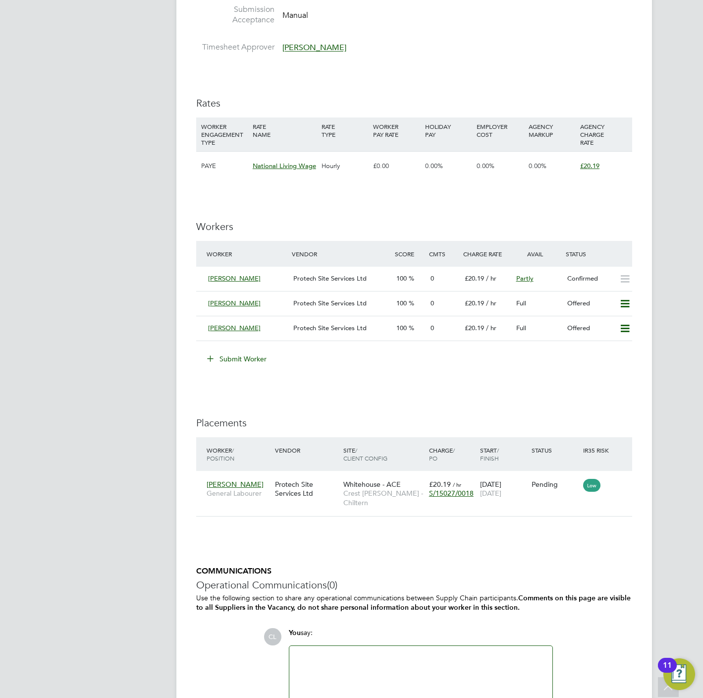
click at [628, 305] on icon at bounding box center [625, 304] width 12 height 8
click at [604, 323] on li "Confirm" at bounding box center [610, 326] width 38 height 14
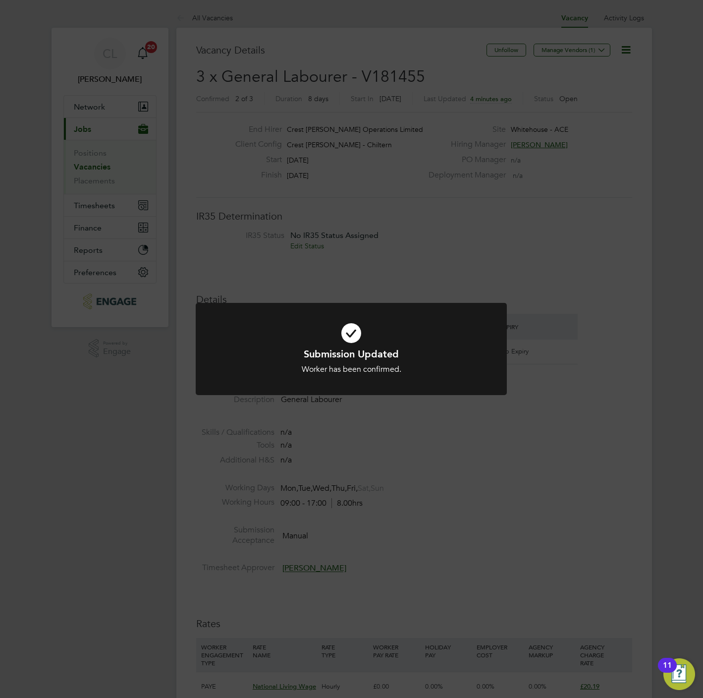
click at [528, 467] on div "Submission Updated Worker has been confirmed. Cancel Okay" at bounding box center [351, 349] width 703 height 698
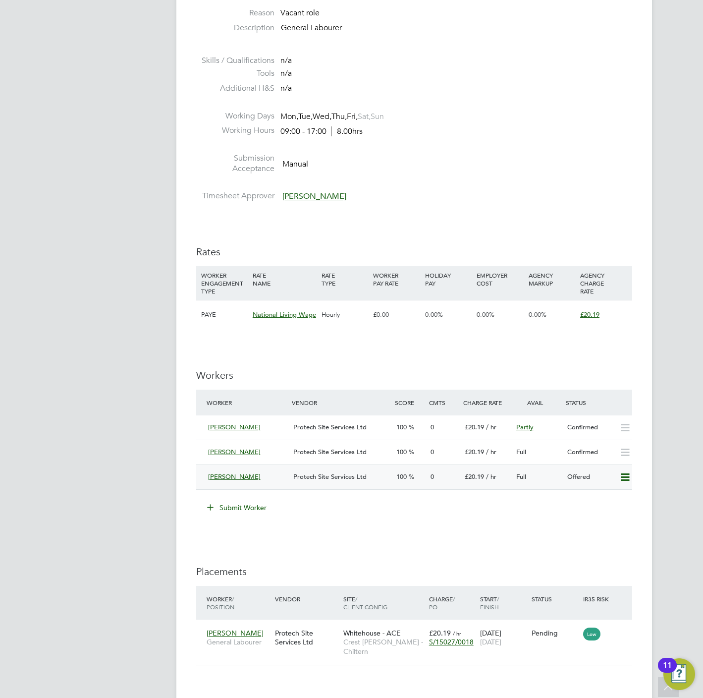
click at [623, 475] on icon at bounding box center [625, 477] width 12 height 8
click at [598, 494] on li "Confirm" at bounding box center [610, 500] width 38 height 14
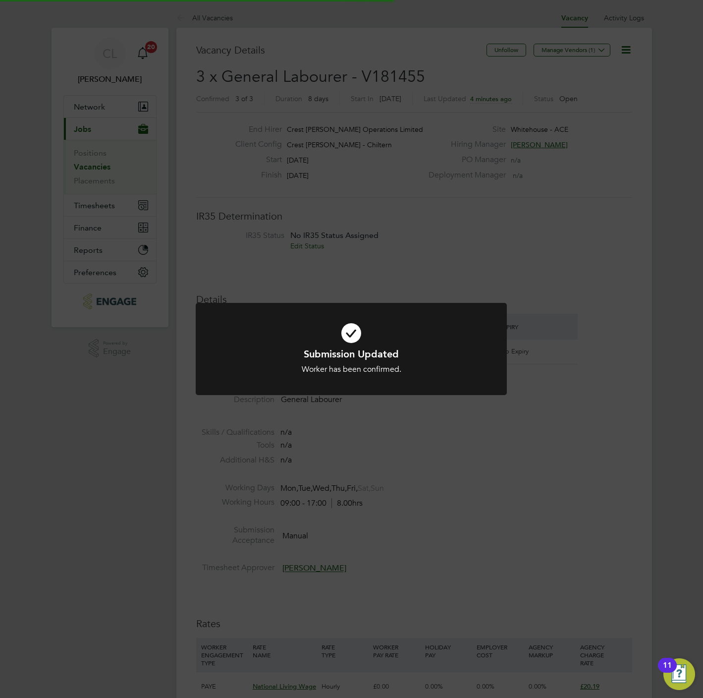
drag, startPoint x: 589, startPoint y: 577, endPoint x: 583, endPoint y: 551, distance: 26.9
click at [589, 575] on div "Submission Updated Worker has been confirmed. Cancel Okay" at bounding box center [351, 349] width 703 height 698
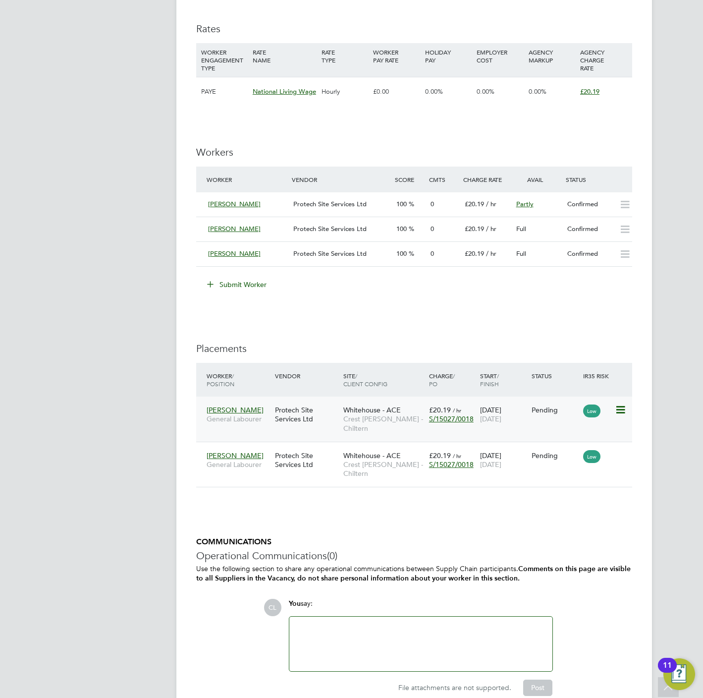
click at [625, 409] on icon at bounding box center [620, 410] width 10 height 12
click at [531, 473] on li "Start" at bounding box center [574, 473] width 102 height 14
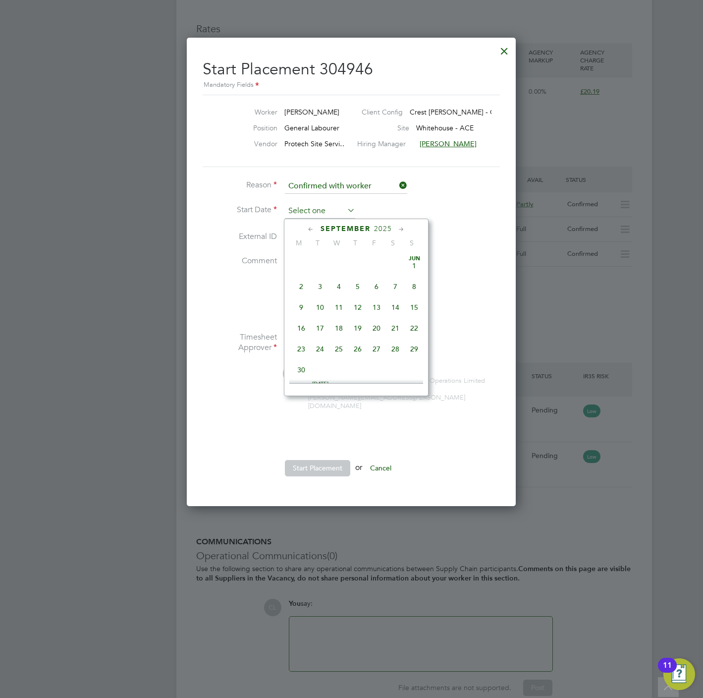
click at [311, 218] on div "All Vacancies Vacancy Activity Logs Vacancy Activity Logs All Vacancies Vacancy…" at bounding box center [414, 71] width 476 height 1317
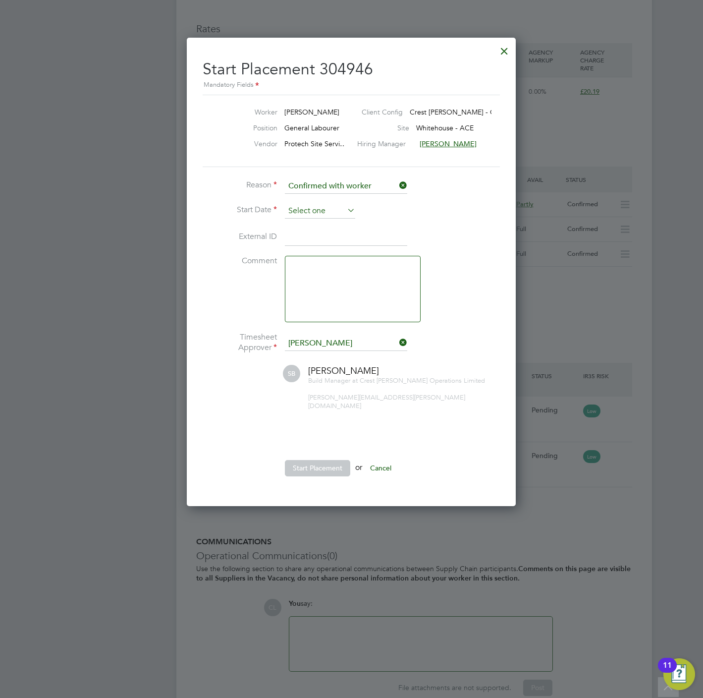
click at [305, 207] on input at bounding box center [320, 211] width 70 height 15
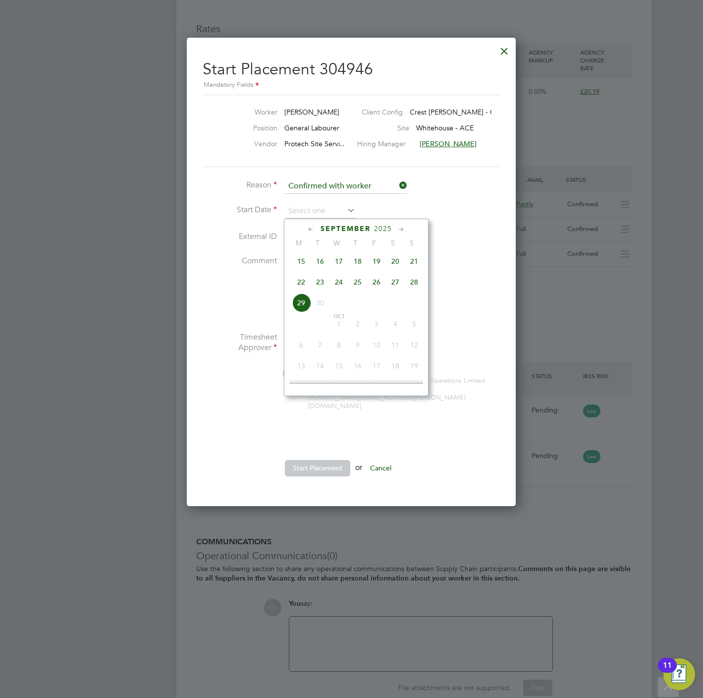
click at [336, 284] on span "24" at bounding box center [339, 282] width 19 height 19
type input "24 Sep 2025"
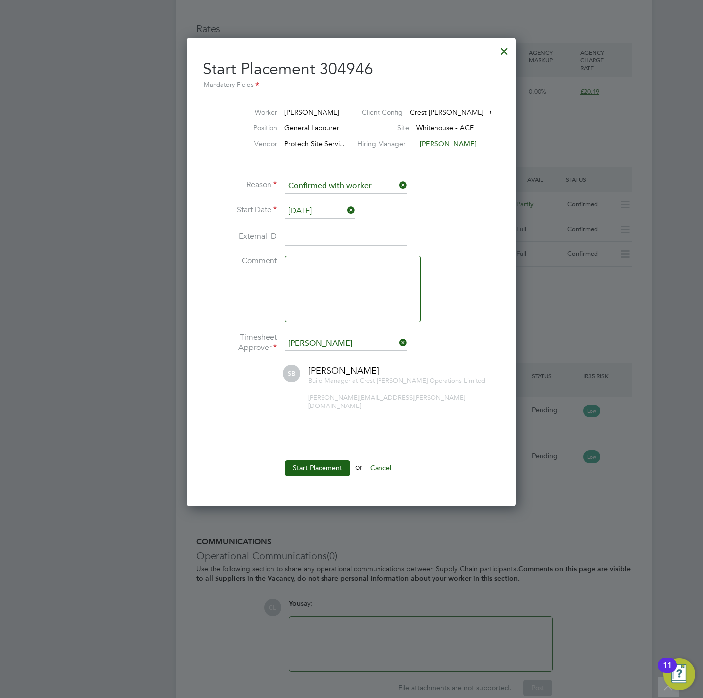
click at [327, 470] on li "Start Placement or Cancel" at bounding box center [351, 473] width 297 height 26
click at [327, 469] on li "Start Placement or Cancel" at bounding box center [351, 473] width 297 height 26
drag, startPoint x: 327, startPoint y: 469, endPoint x: 311, endPoint y: 467, distance: 15.9
click at [311, 467] on button "Start Placement" at bounding box center [317, 468] width 65 height 16
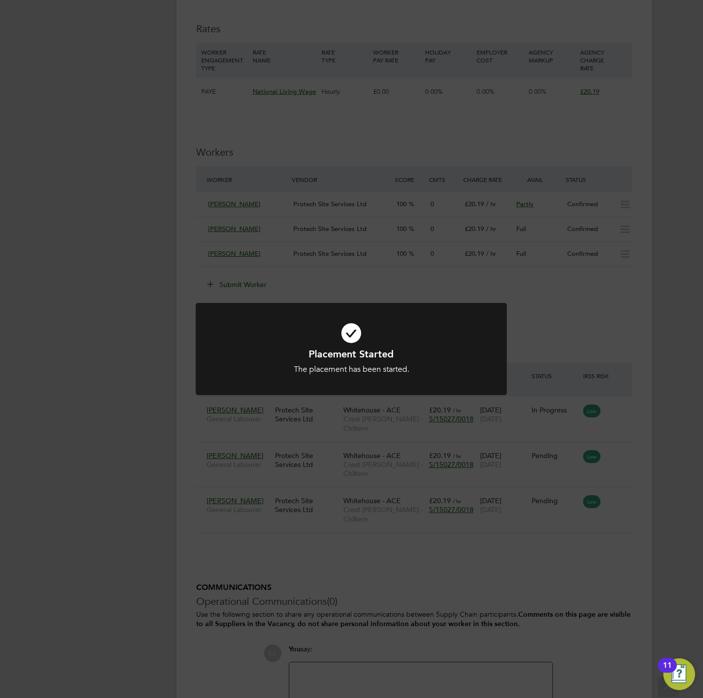
click at [329, 596] on div "Placement Started The placement has been started. Cancel Okay" at bounding box center [351, 349] width 703 height 698
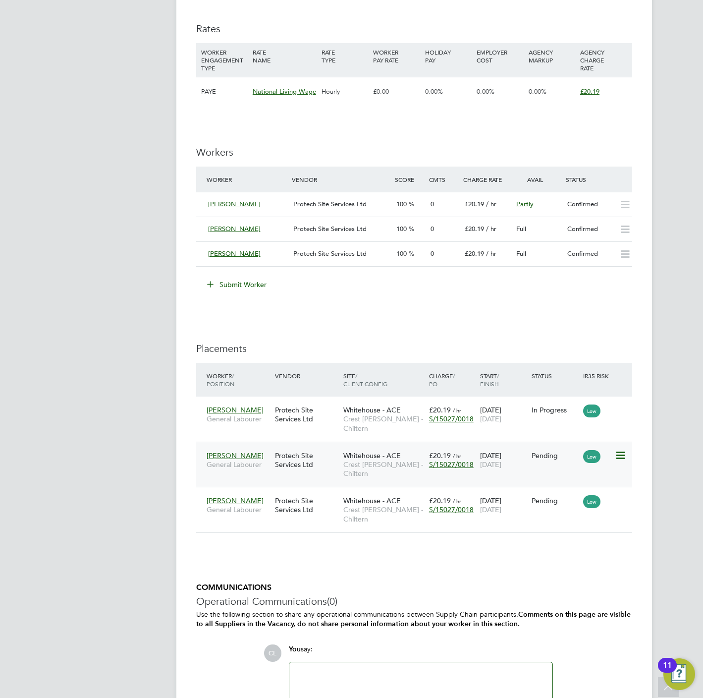
click at [623, 458] on icon at bounding box center [620, 456] width 10 height 12
click at [535, 522] on li "Start" at bounding box center [574, 519] width 102 height 14
type input "Steven Bridges"
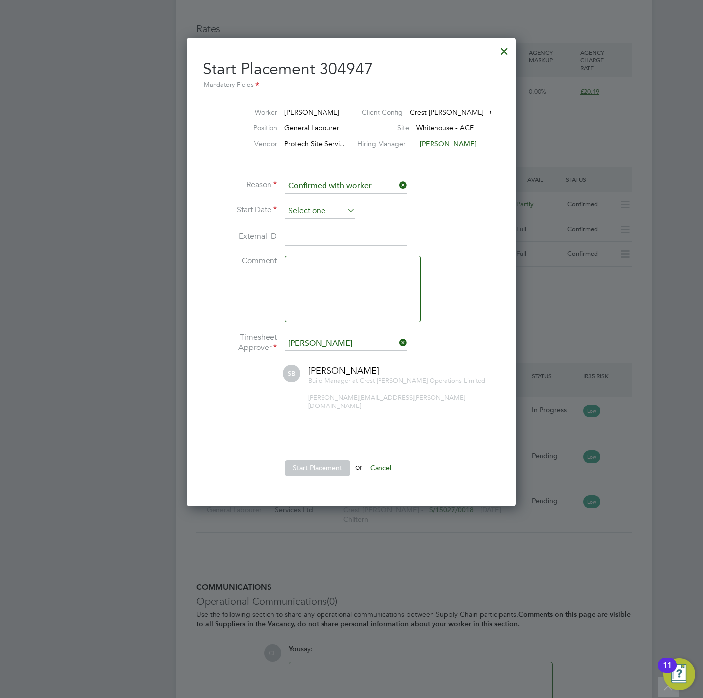
click at [308, 211] on input at bounding box center [320, 211] width 70 height 15
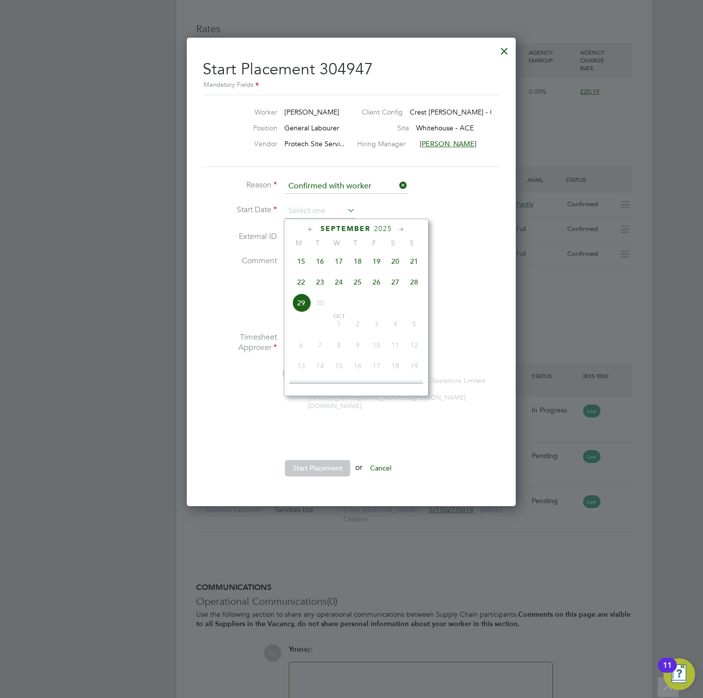
click at [340, 285] on span "24" at bounding box center [339, 282] width 19 height 19
type input "24 Sep 2025"
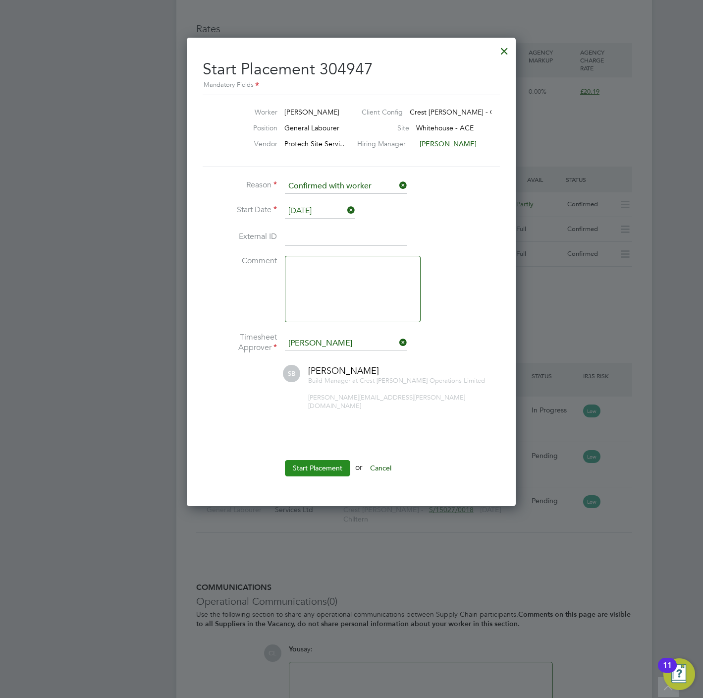
click at [335, 461] on button "Start Placement" at bounding box center [317, 468] width 65 height 16
click at [0, 0] on div "Placement Started The placement has been started. Cancel Okay" at bounding box center [0, 0] width 0 height 0
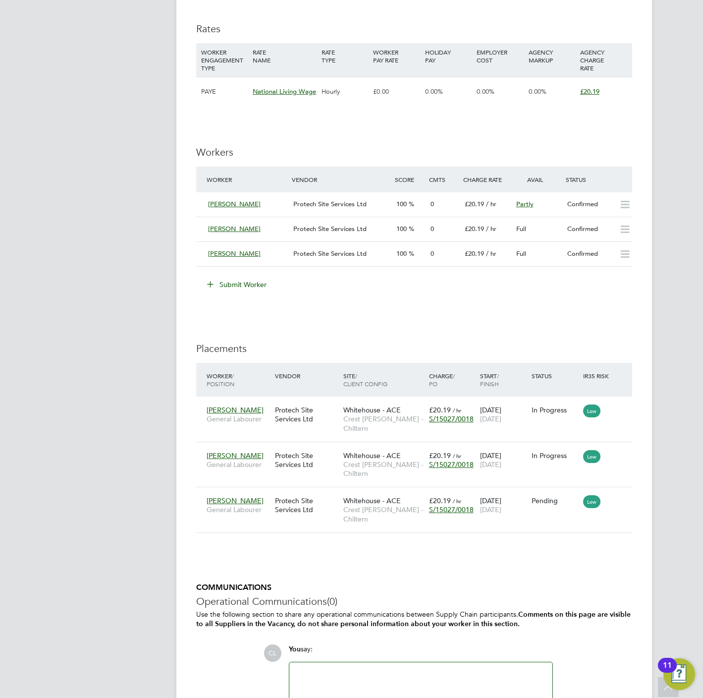
click at [509, 566] on div "IR35 Determination IR35 Status No IR35 Status Assigned Edit Status Details PO N…" at bounding box center [414, 185] width 436 height 1141
click at [618, 496] on icon at bounding box center [620, 501] width 10 height 12
click at [537, 566] on li "Start" at bounding box center [574, 565] width 102 height 14
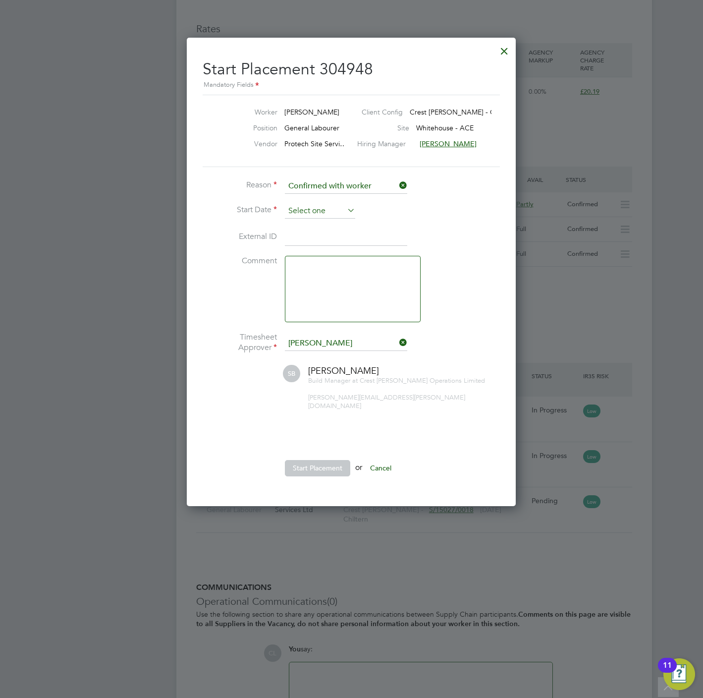
click at [338, 213] on input at bounding box center [320, 211] width 70 height 15
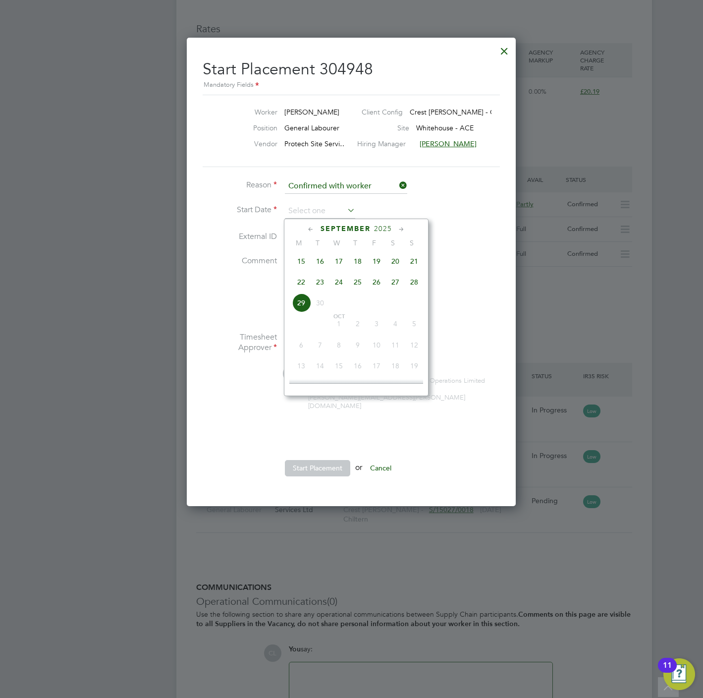
click at [342, 284] on span "24" at bounding box center [339, 282] width 19 height 19
type input "24 Sep 2025"
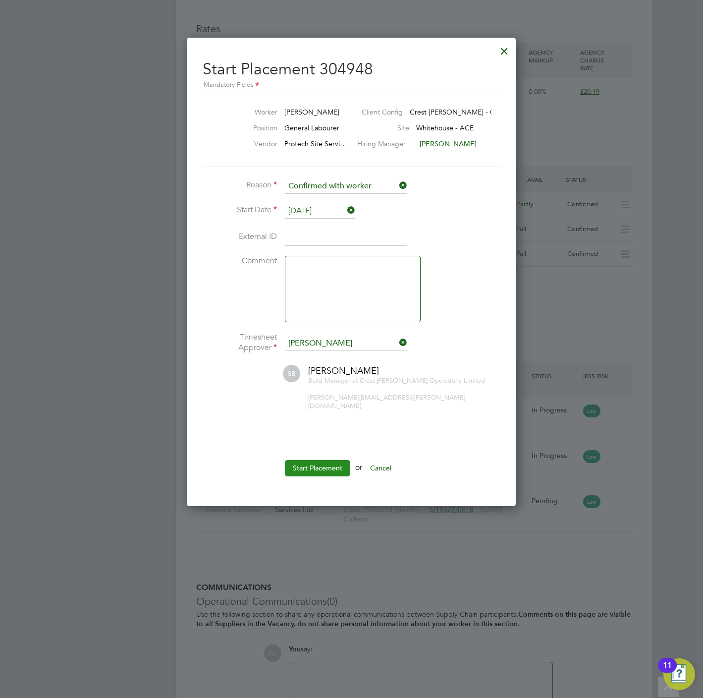
click at [331, 463] on button "Start Placement" at bounding box center [317, 468] width 65 height 16
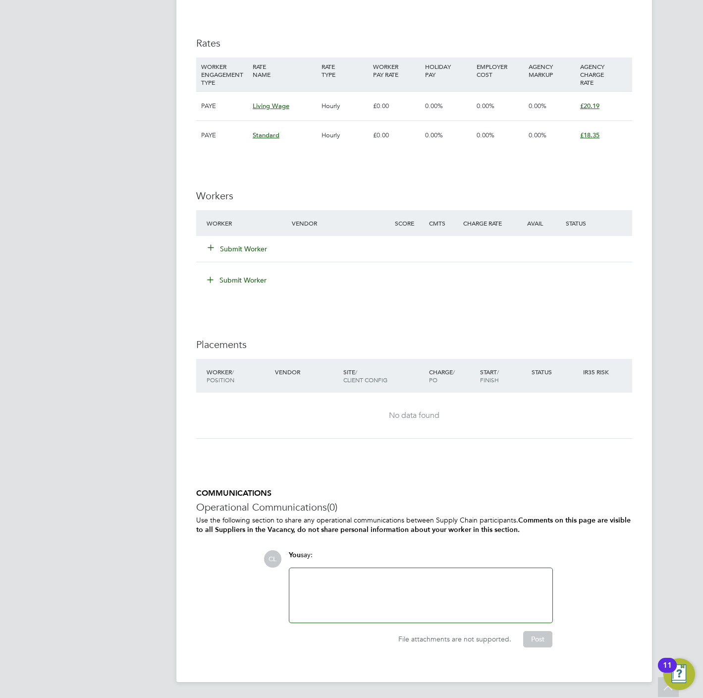
click at [249, 248] on button "Submit Worker" at bounding box center [237, 249] width 59 height 10
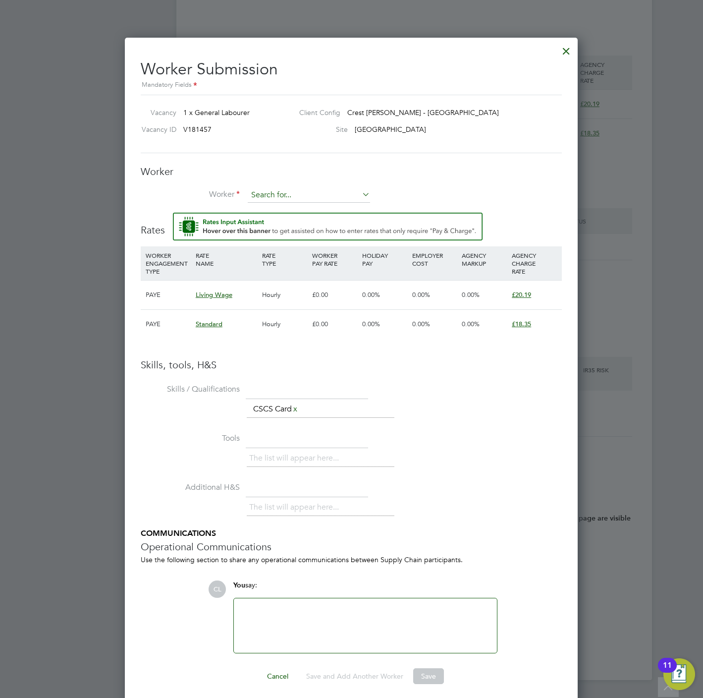
click at [272, 199] on input at bounding box center [309, 195] width 122 height 15
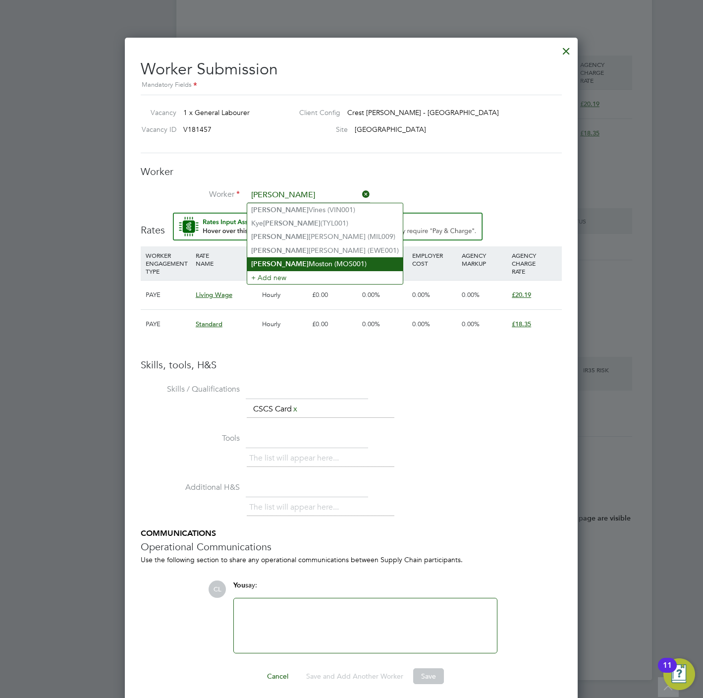
click at [292, 260] on li "Tyler Moston (MOS001)" at bounding box center [325, 263] width 156 height 13
type input "Tyler Moston (MOS001)"
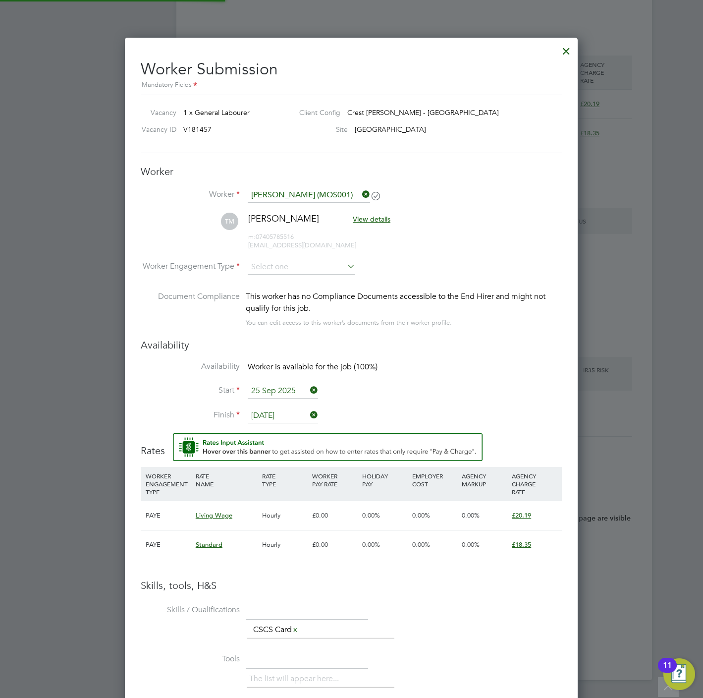
scroll to position [890, 453]
click at [284, 275] on li "Worker Engagement Type" at bounding box center [351, 275] width 421 height 31
click at [286, 262] on input at bounding box center [302, 267] width 108 height 15
click at [287, 293] on li "PAYE" at bounding box center [301, 294] width 109 height 13
type input "PAYE"
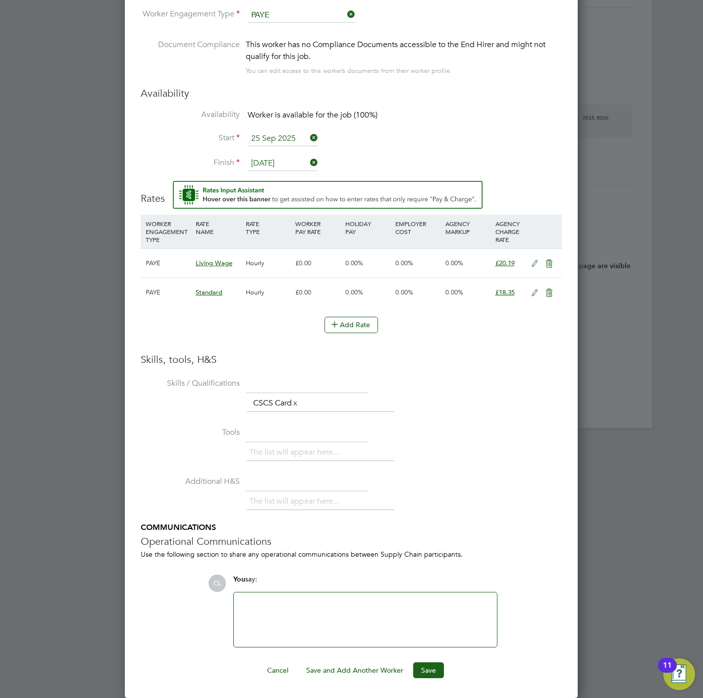
click at [439, 692] on div "Worker Submission Mandatory Fields Vacancy 1 x General Labourer Client Config C…" at bounding box center [351, 241] width 453 height 912
click at [438, 671] on button "Save" at bounding box center [428, 670] width 31 height 16
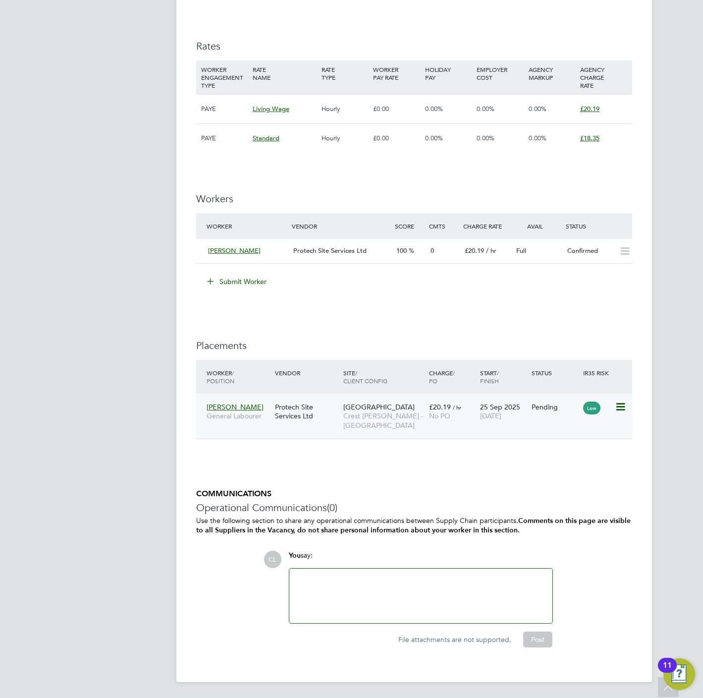
click at [619, 406] on icon at bounding box center [620, 407] width 10 height 12
click at [533, 470] on li "Start" at bounding box center [574, 470] width 102 height 14
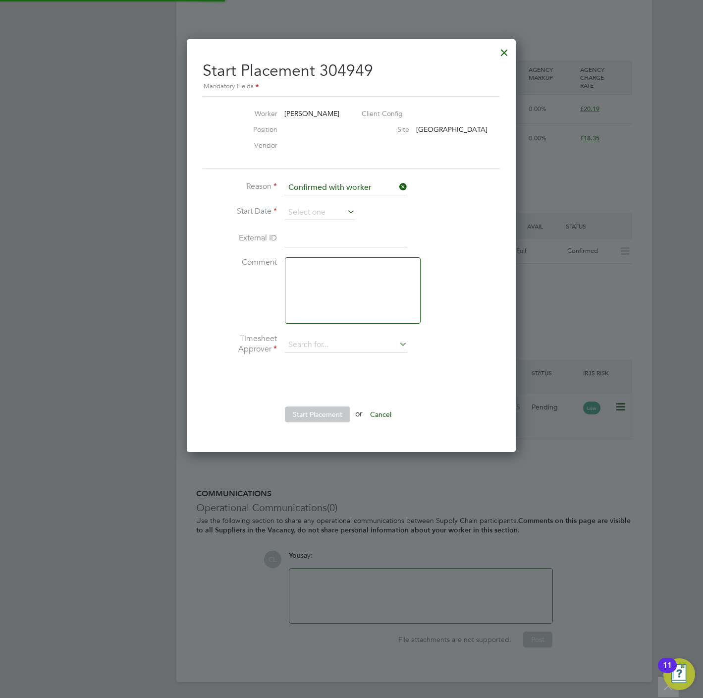
type input "[PERSON_NAME]"
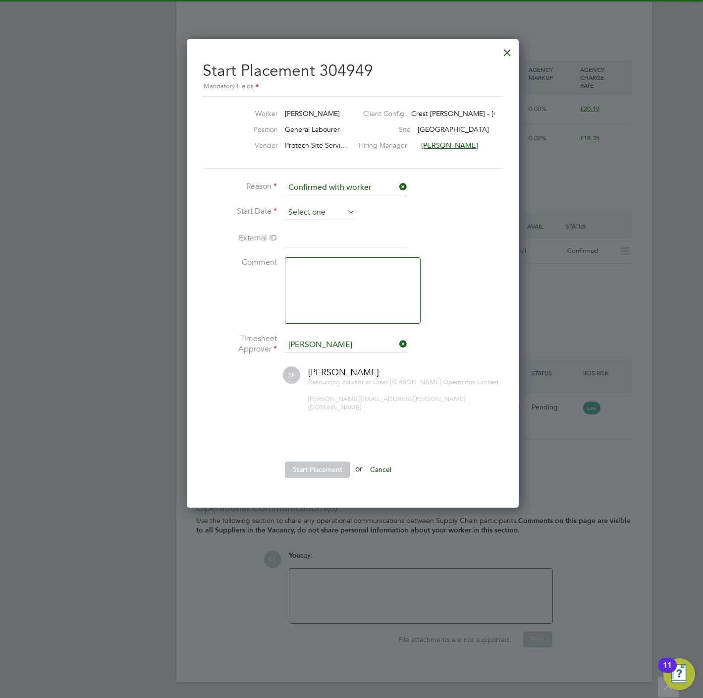
click at [296, 213] on input at bounding box center [320, 212] width 70 height 15
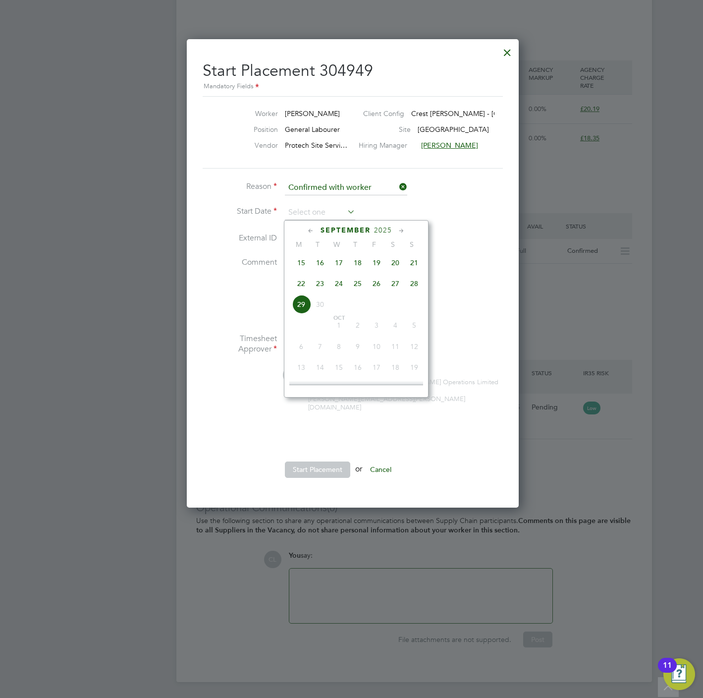
click at [362, 285] on span "25" at bounding box center [357, 283] width 19 height 19
type input "25 Sep 2025"
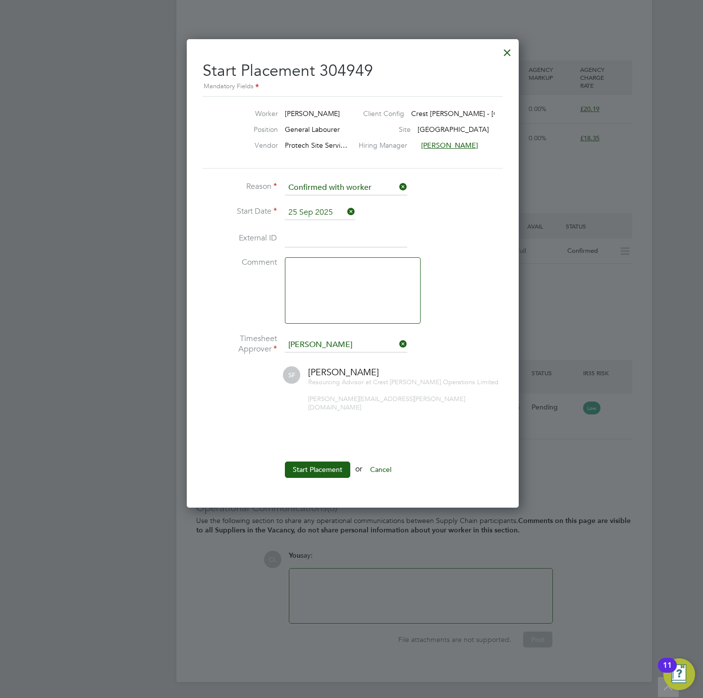
click at [318, 448] on ul "Reason Confirmed with worker Start Date 25 Sep 2025 External ID Comment Timeshe…" at bounding box center [351, 333] width 297 height 307
click at [327, 461] on button "Start Placement" at bounding box center [317, 469] width 65 height 16
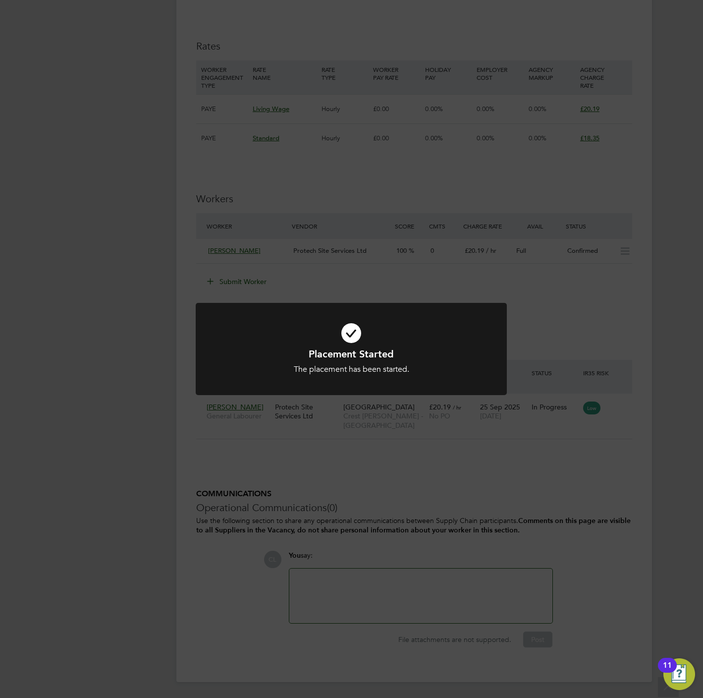
click at [123, 271] on div "Placement Started The placement has been started. Cancel Okay" at bounding box center [351, 349] width 703 height 698
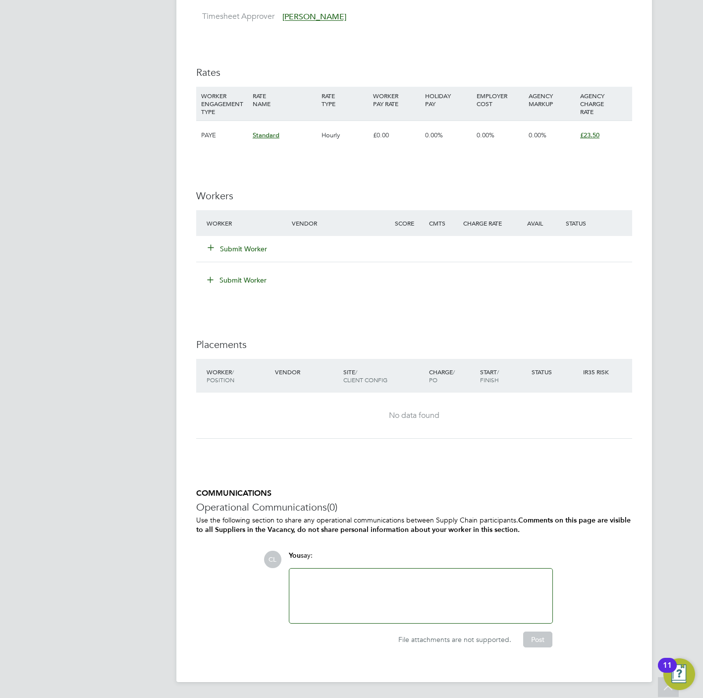
click at [243, 250] on button "Submit Worker" at bounding box center [237, 249] width 59 height 10
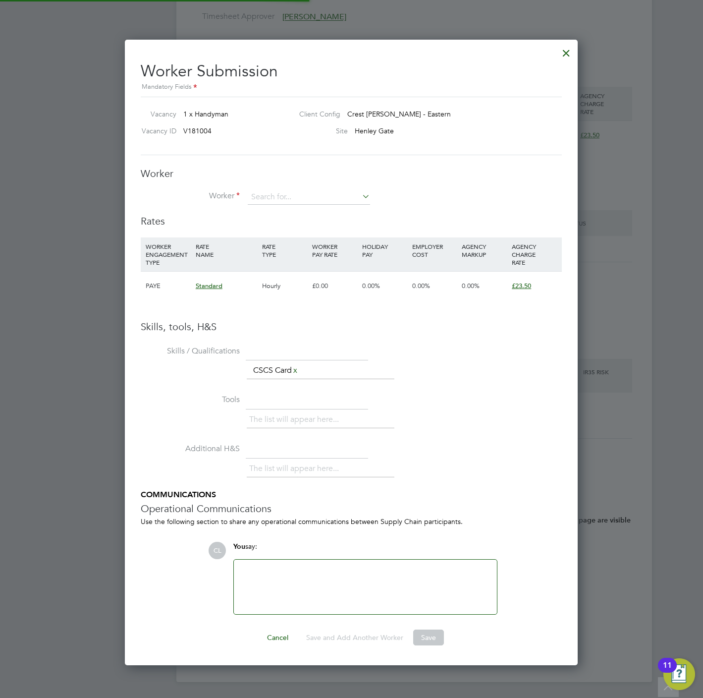
scroll to position [5, 5]
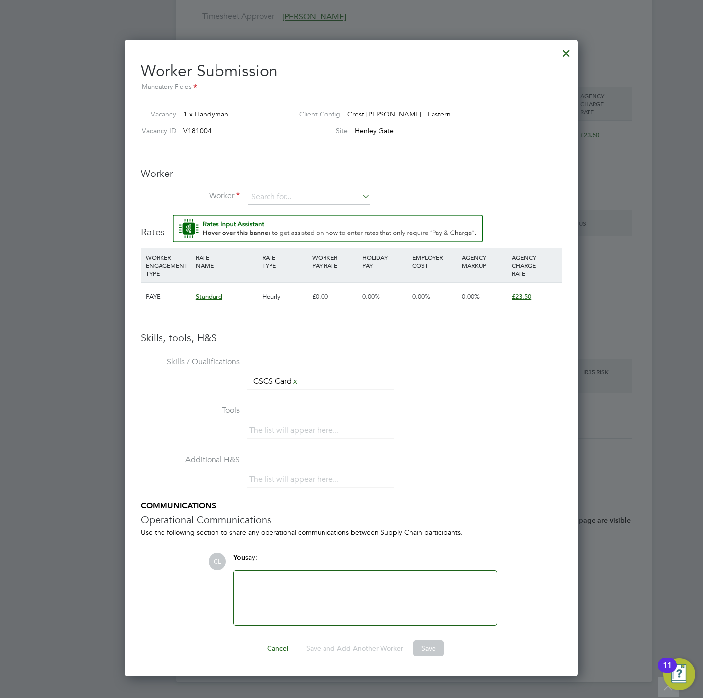
click at [418, 390] on div "The list will appear here... CSCS Card x" at bounding box center [404, 383] width 315 height 20
click at [267, 190] on input at bounding box center [309, 197] width 122 height 15
click at [304, 222] on li "Carlto n Gregory (GRE006)" at bounding box center [308, 225] width 123 height 13
type input "Carlton Gregory (GRE006)"
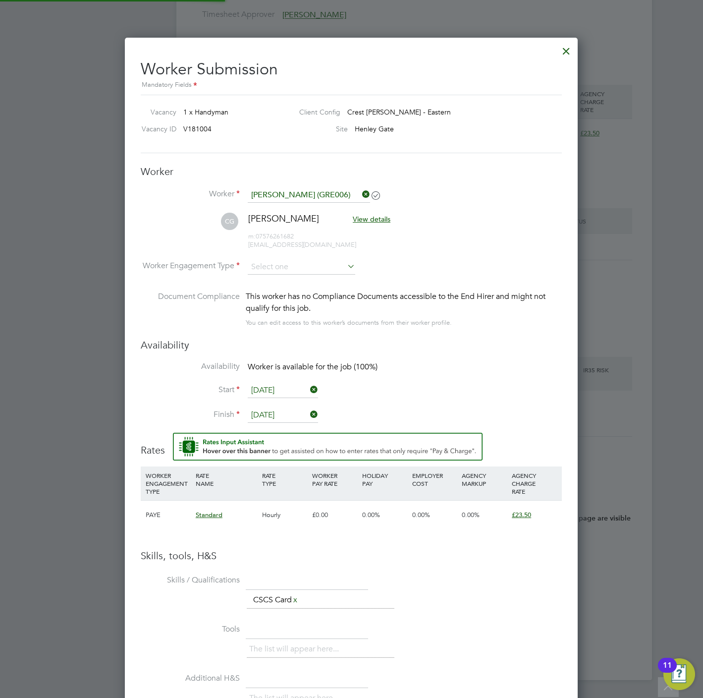
scroll to position [860, 453]
click at [288, 260] on input at bounding box center [302, 267] width 108 height 15
click at [299, 297] on li "PAYE" at bounding box center [301, 294] width 109 height 13
type input "PAYE"
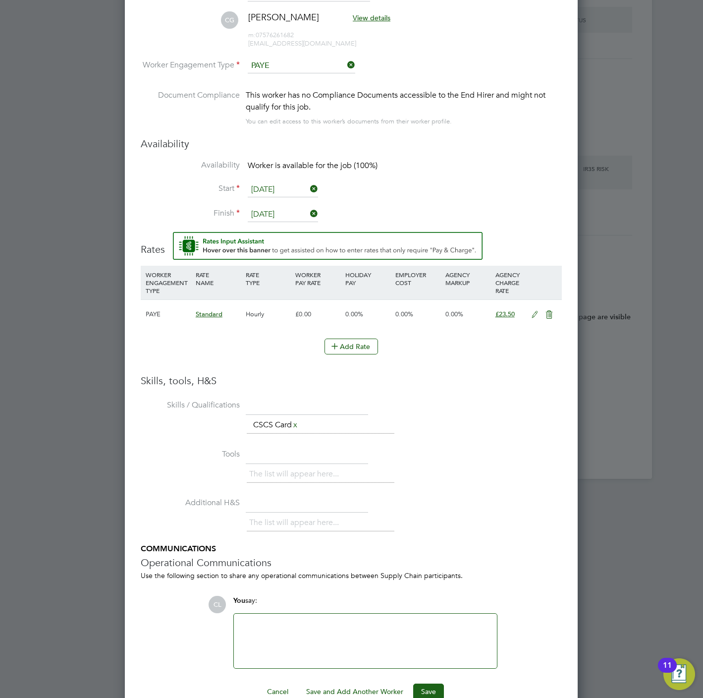
scroll to position [779, 0]
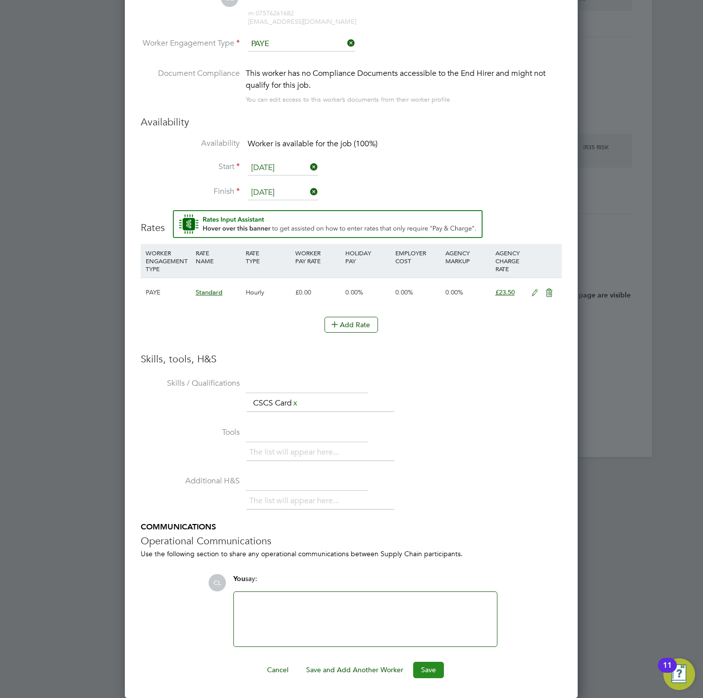
click at [432, 662] on button "Save" at bounding box center [428, 670] width 31 height 16
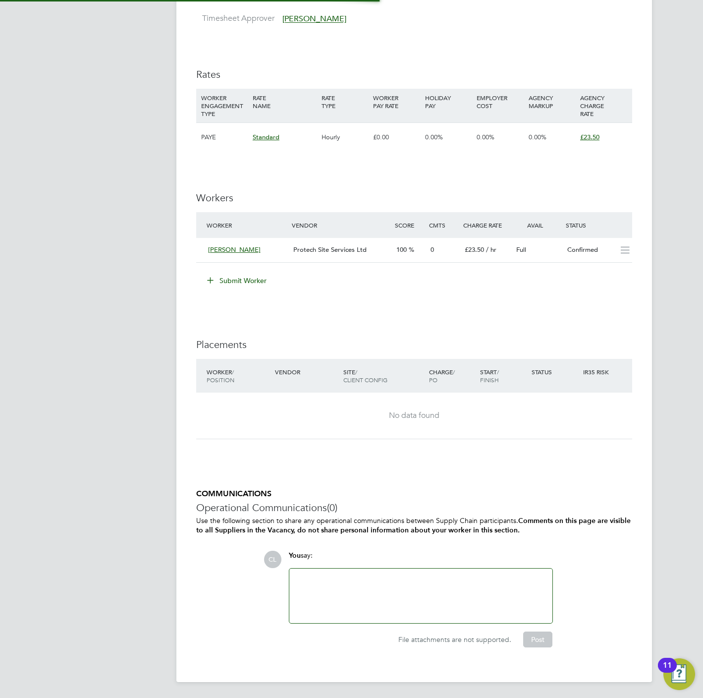
scroll to position [16, 103]
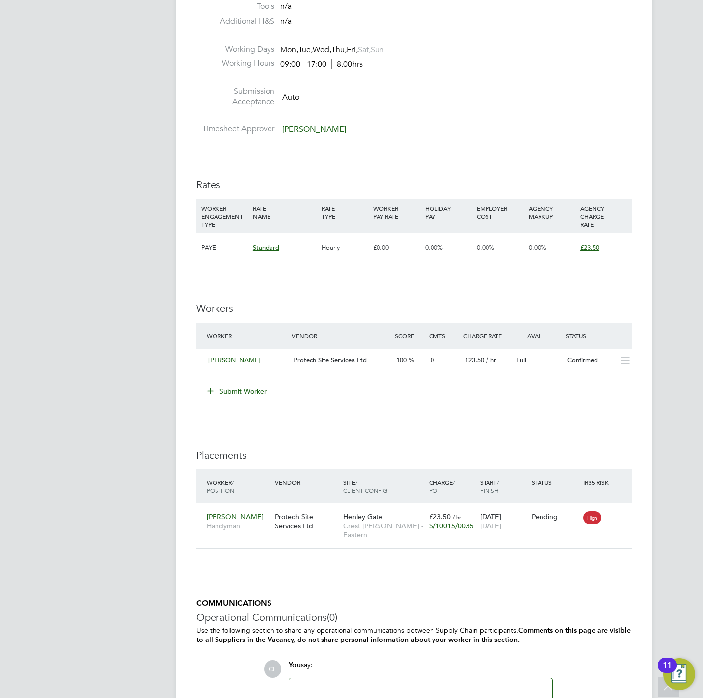
scroll to position [540, 0]
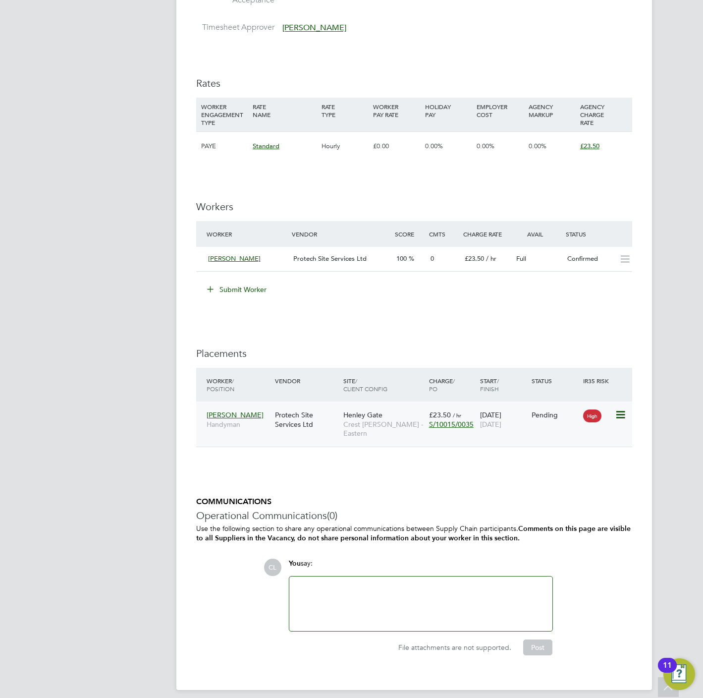
click at [616, 416] on icon at bounding box center [620, 415] width 10 height 12
click at [532, 477] on li "Start" at bounding box center [574, 478] width 102 height 14
type input "[PERSON_NAME]"
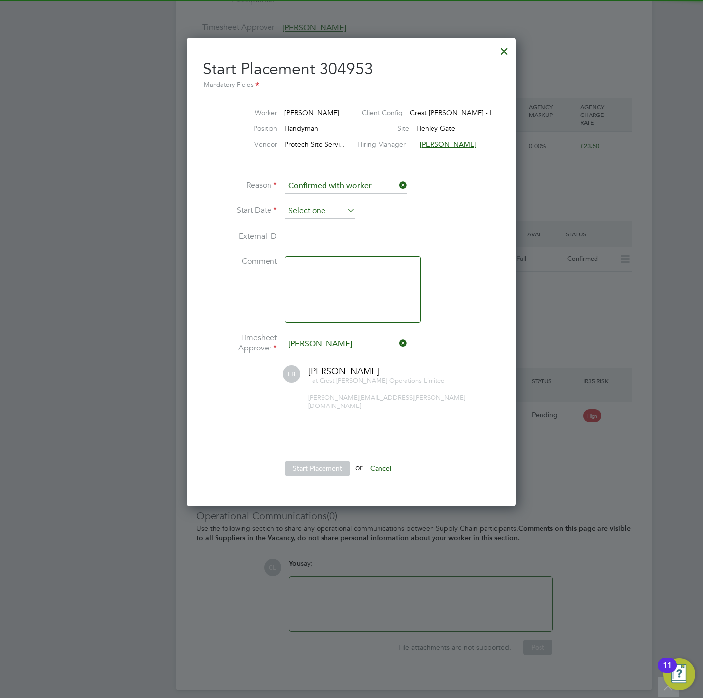
click at [312, 211] on input at bounding box center [320, 211] width 70 height 15
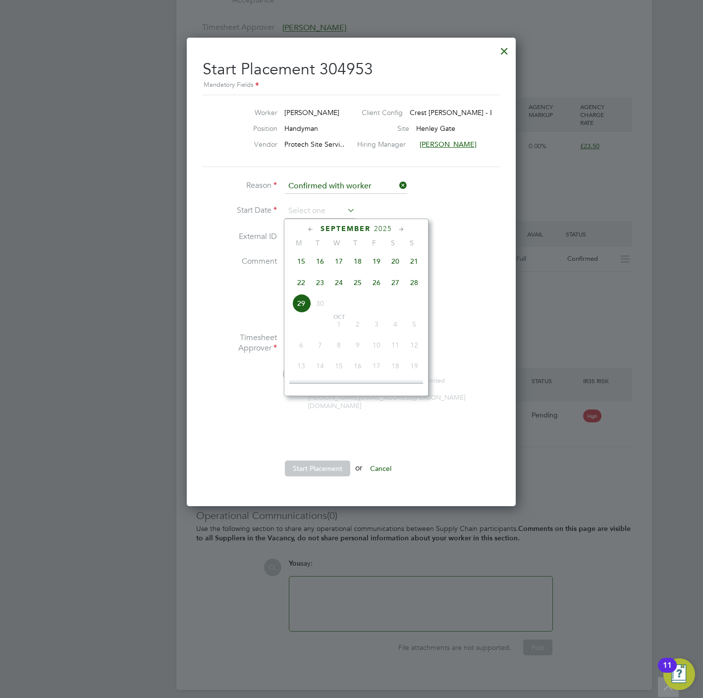
click at [305, 262] on span "15" at bounding box center [301, 261] width 19 height 19
type input "[DATE]"
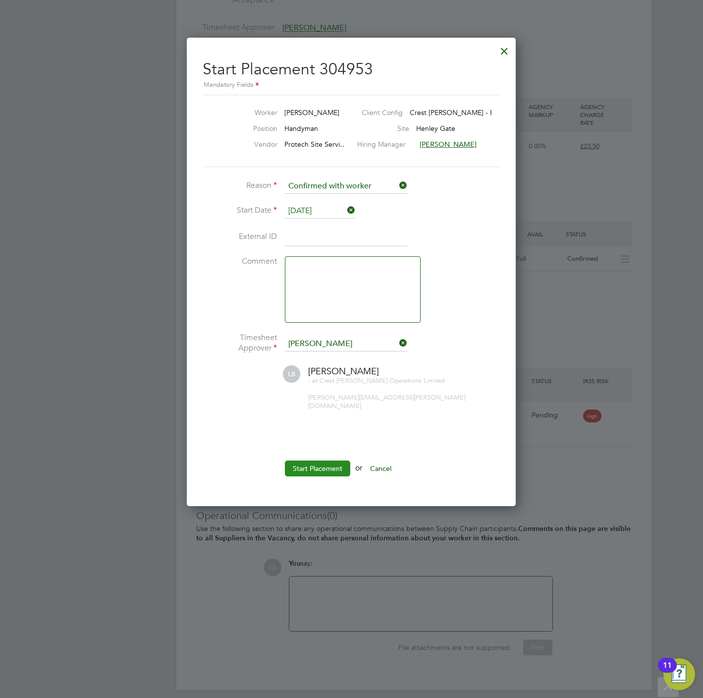
click at [319, 460] on button "Start Placement" at bounding box center [317, 468] width 65 height 16
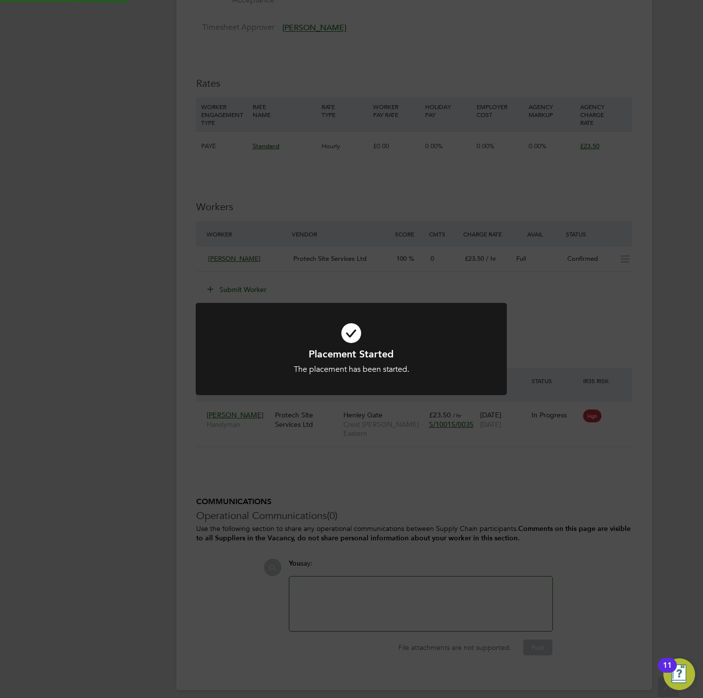
click at [219, 256] on div "Placement Started The placement has been started. Cancel Okay" at bounding box center [351, 349] width 703 height 698
